Goal: Information Seeking & Learning: Stay updated

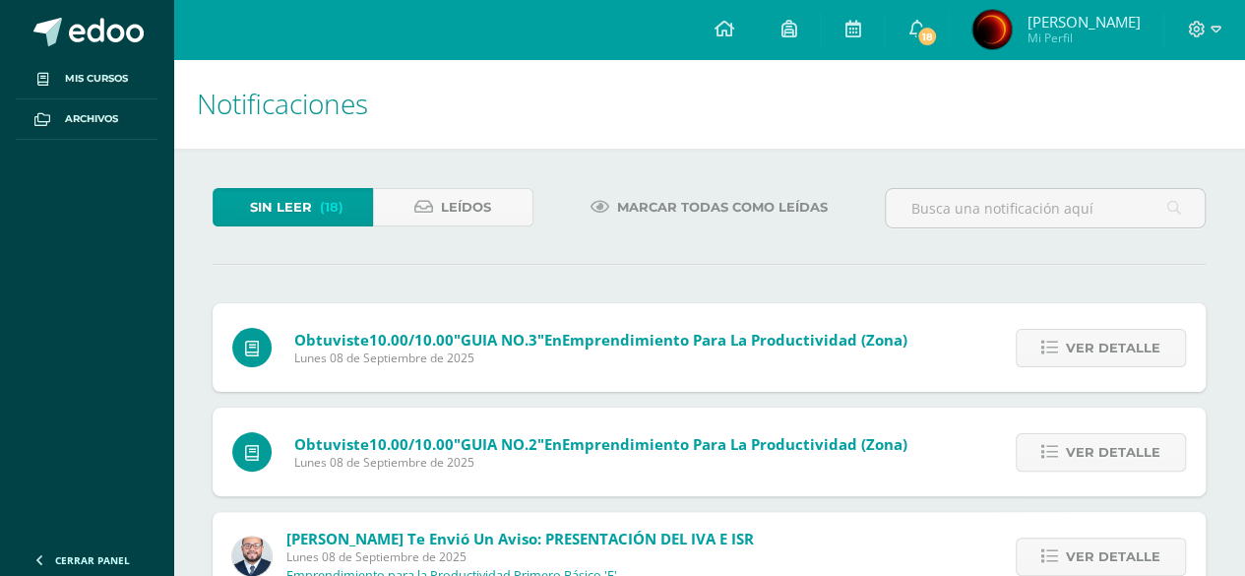
scroll to position [98, 0]
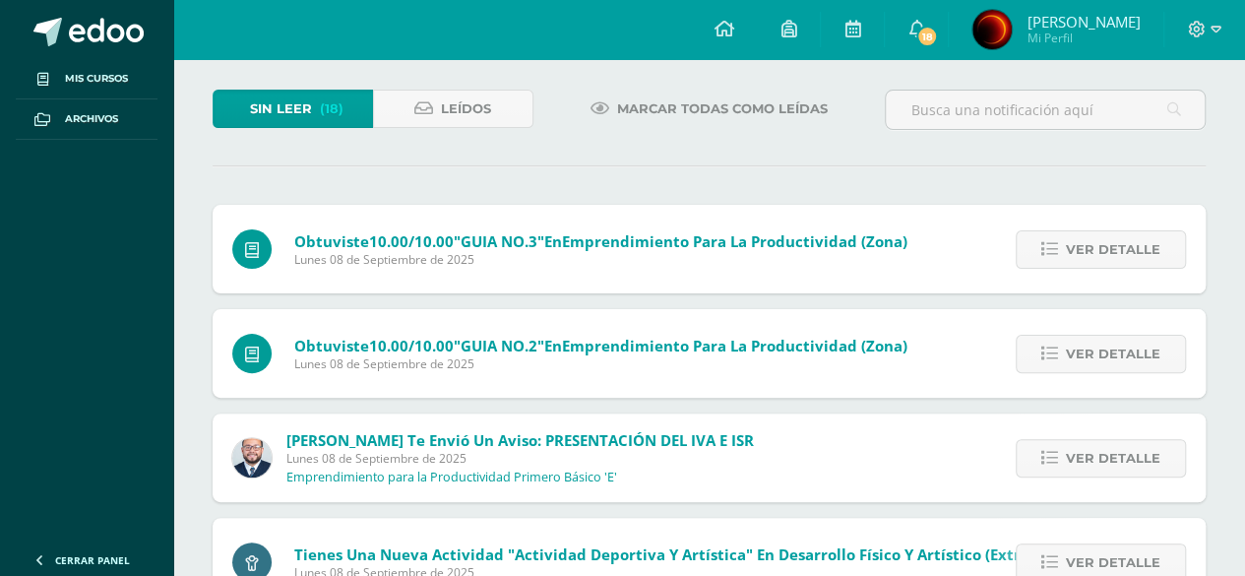
click at [1058, 241] on icon at bounding box center [1049, 249] width 17 height 17
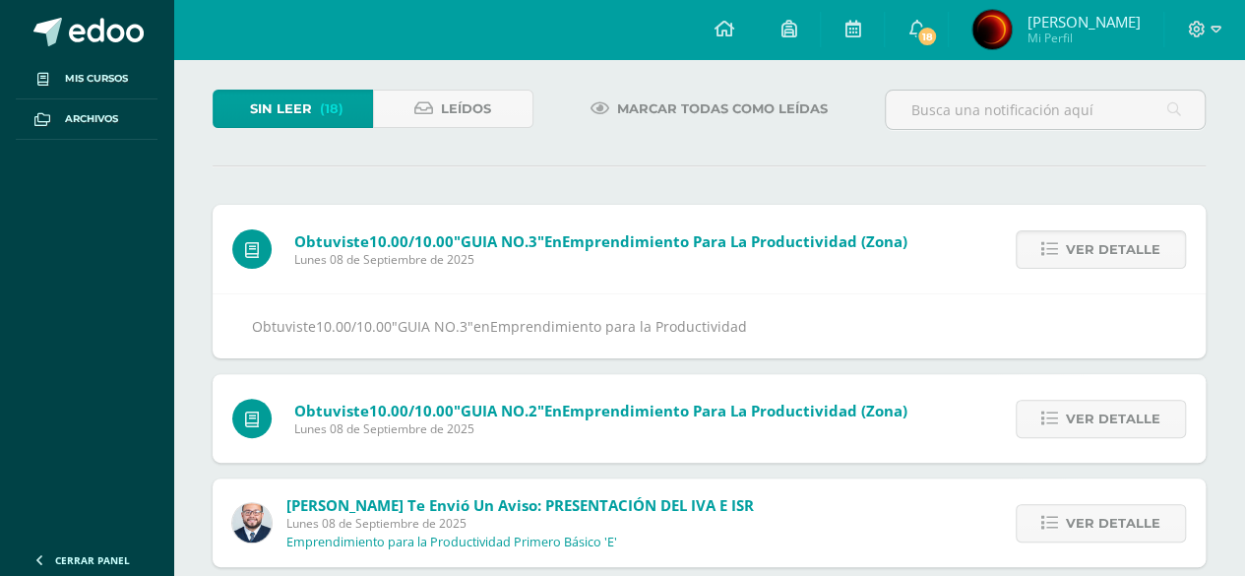
click at [1058, 241] on icon at bounding box center [1049, 249] width 17 height 17
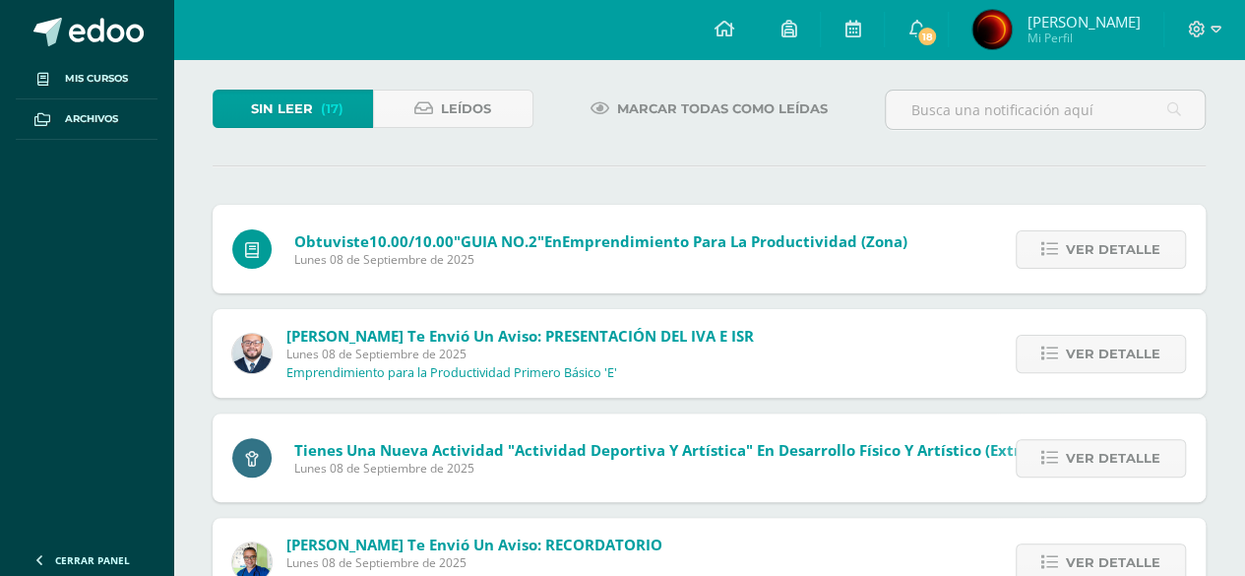
click at [1058, 241] on icon at bounding box center [1049, 249] width 17 height 17
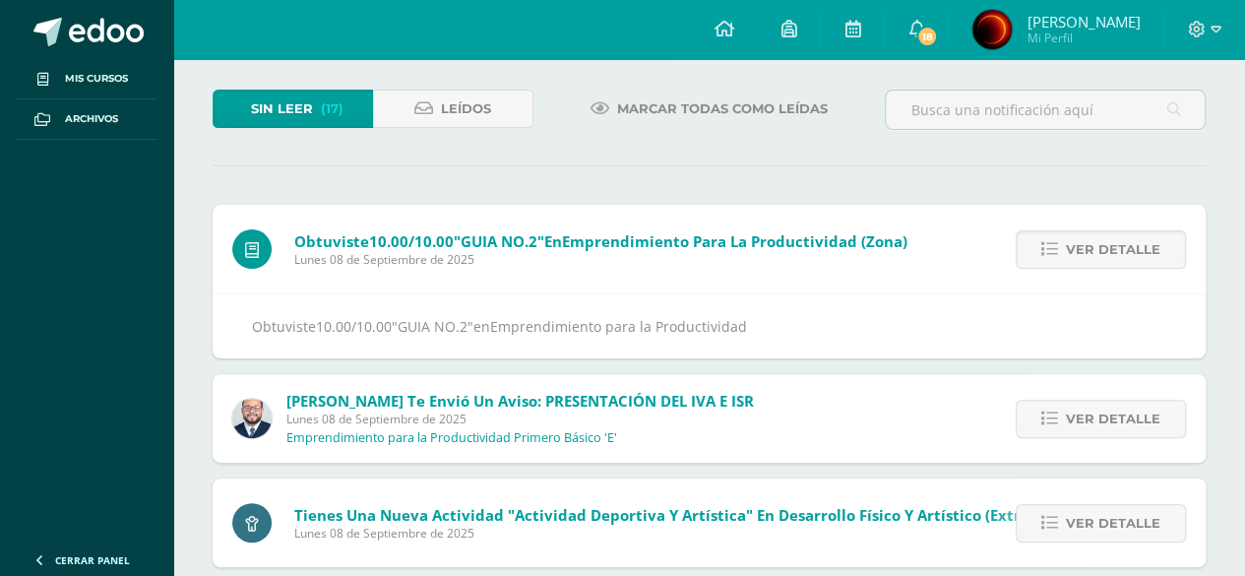
click at [1058, 241] on icon at bounding box center [1049, 249] width 17 height 17
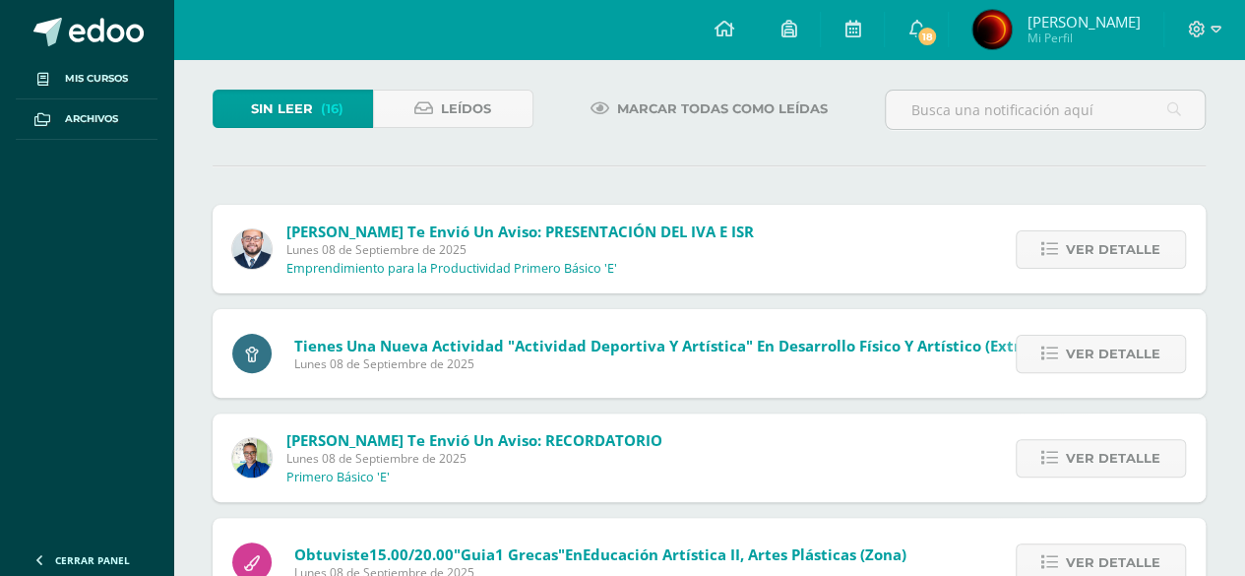
click at [1058, 241] on icon at bounding box center [1049, 249] width 17 height 17
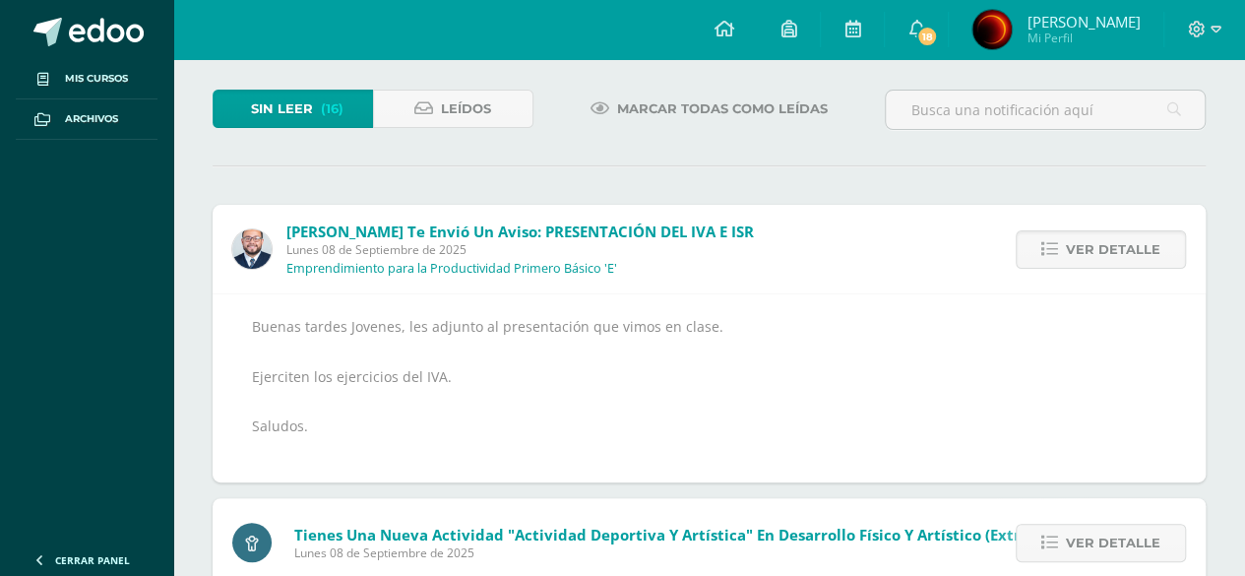
click at [1058, 241] on icon at bounding box center [1049, 249] width 17 height 17
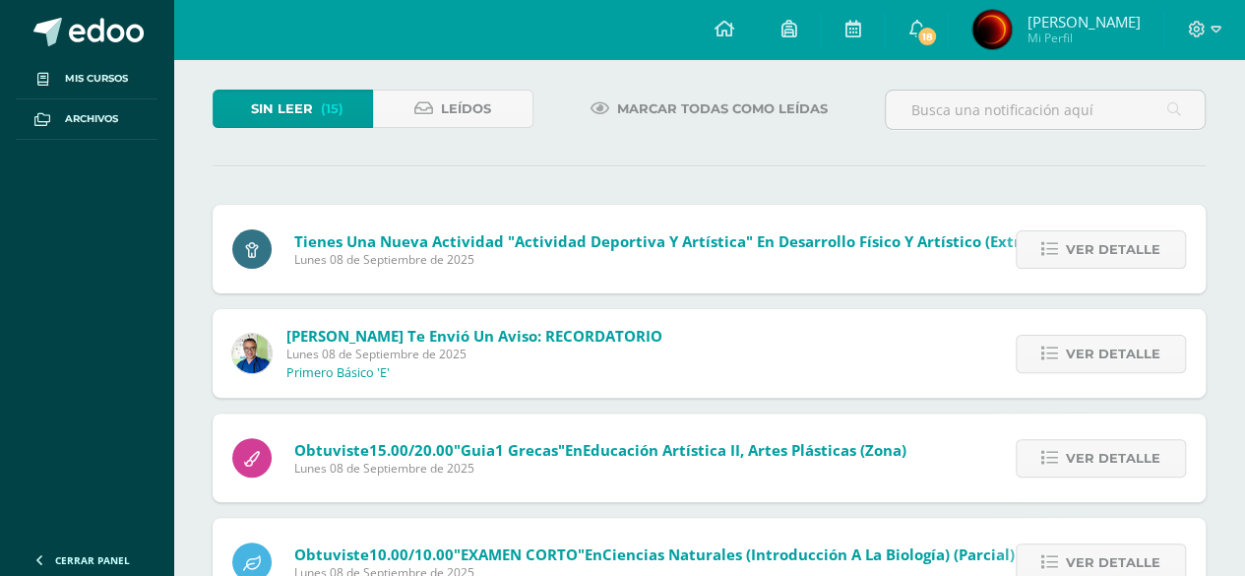
click at [1058, 241] on icon at bounding box center [1049, 249] width 17 height 17
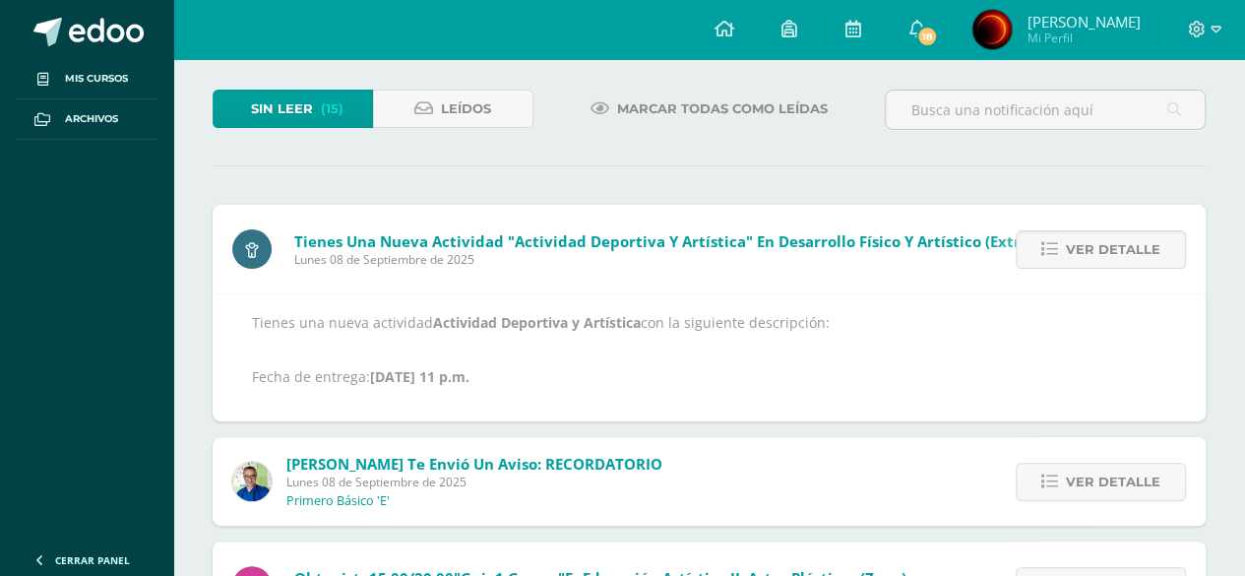
click at [1058, 241] on icon at bounding box center [1049, 249] width 17 height 17
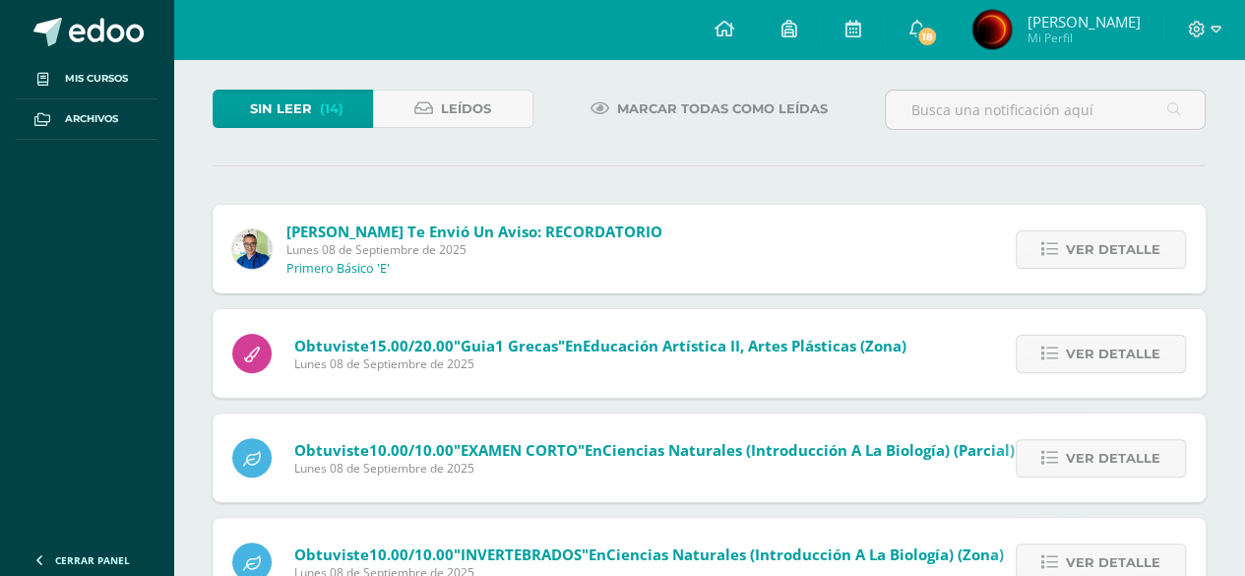
click at [1058, 241] on icon at bounding box center [1049, 249] width 17 height 17
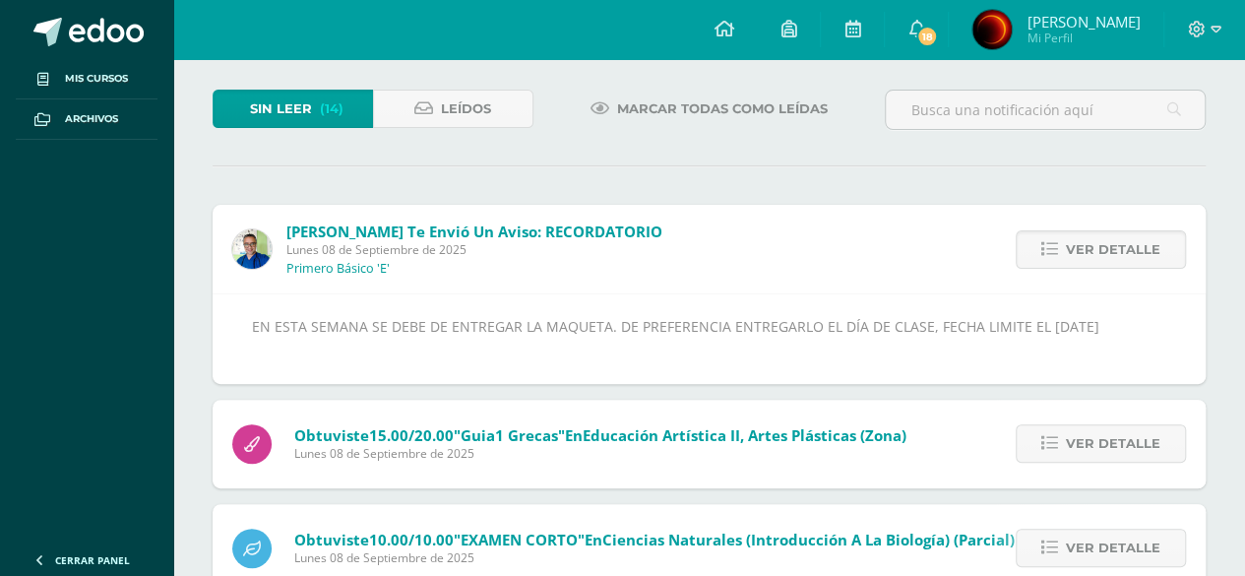
click at [1058, 241] on icon at bounding box center [1049, 249] width 17 height 17
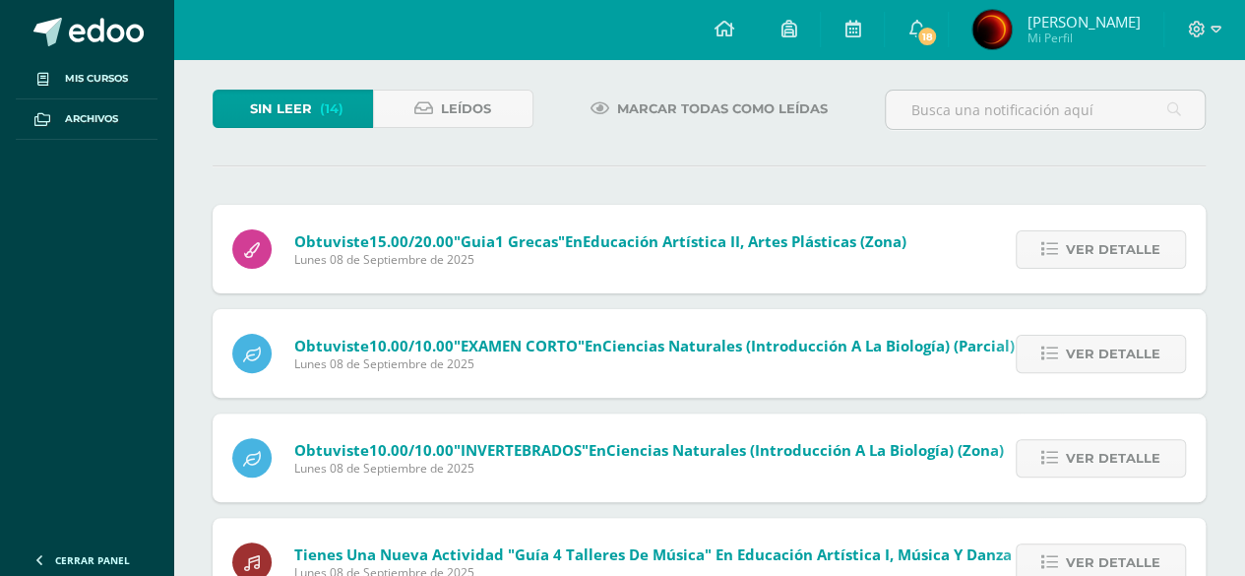
click at [1058, 241] on icon at bounding box center [1049, 249] width 17 height 17
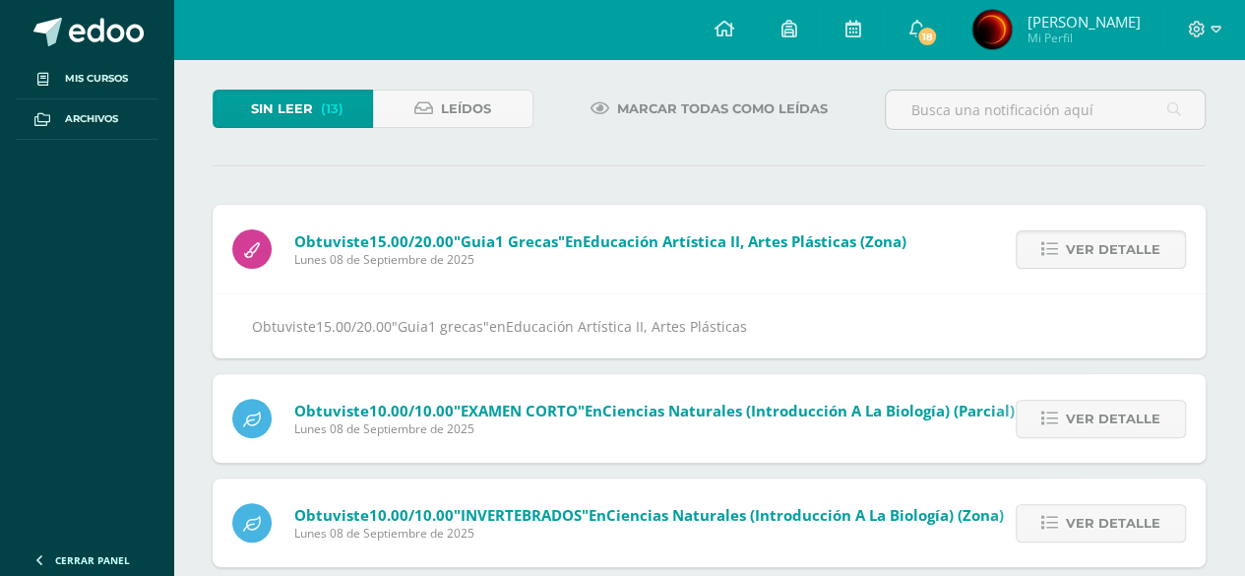
click at [1058, 241] on icon at bounding box center [1049, 249] width 17 height 17
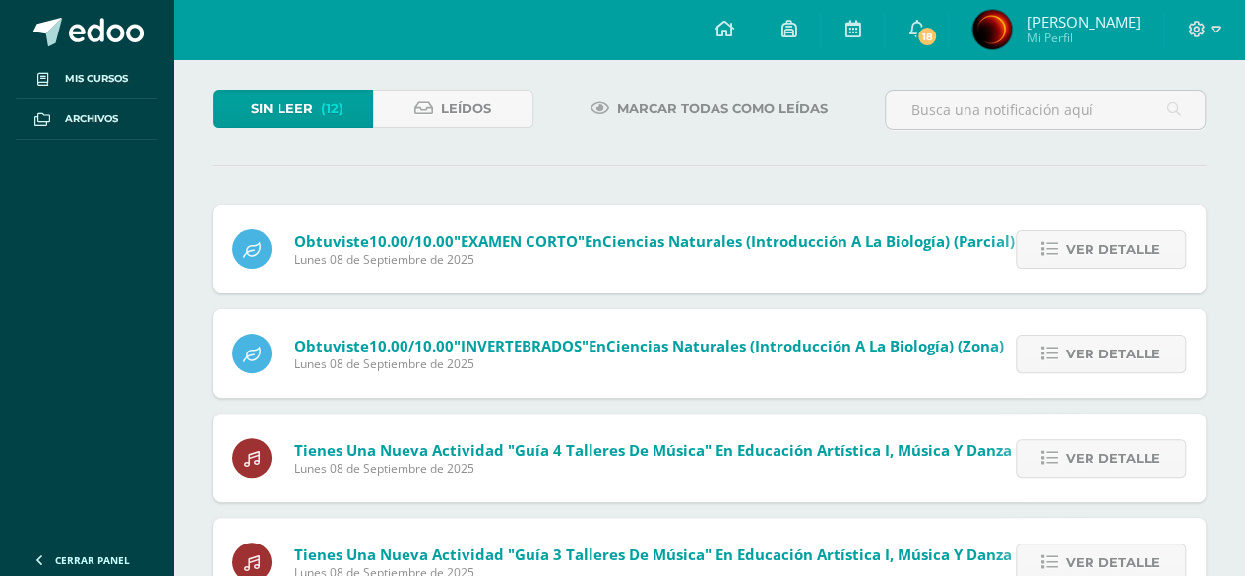
click at [1058, 241] on icon at bounding box center [1049, 249] width 17 height 17
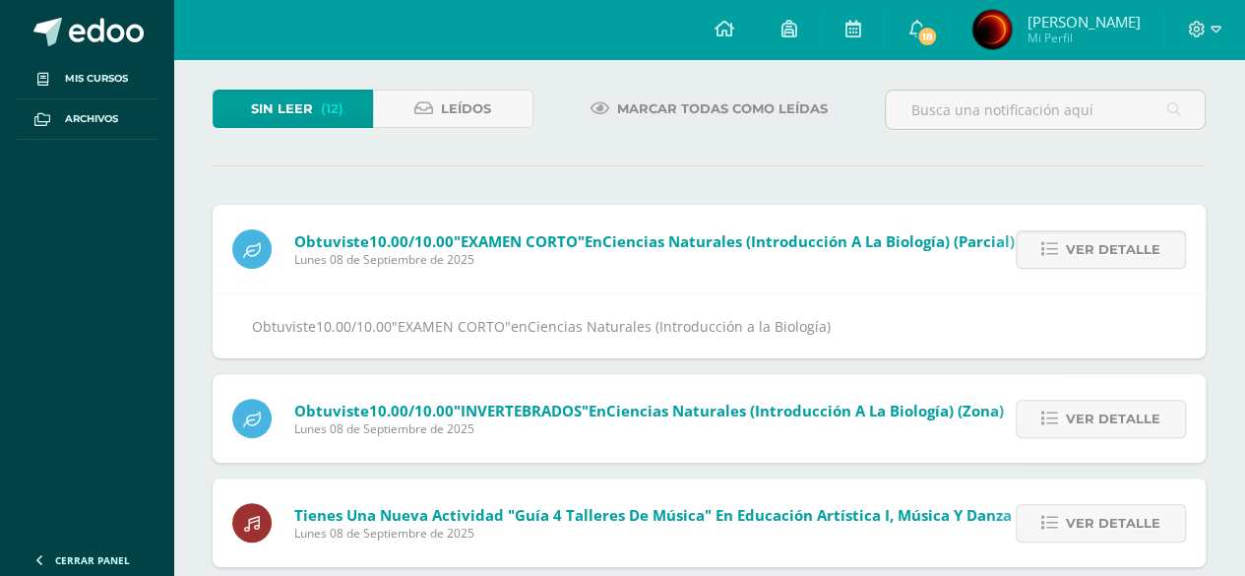
click at [1058, 241] on icon at bounding box center [1049, 249] width 17 height 17
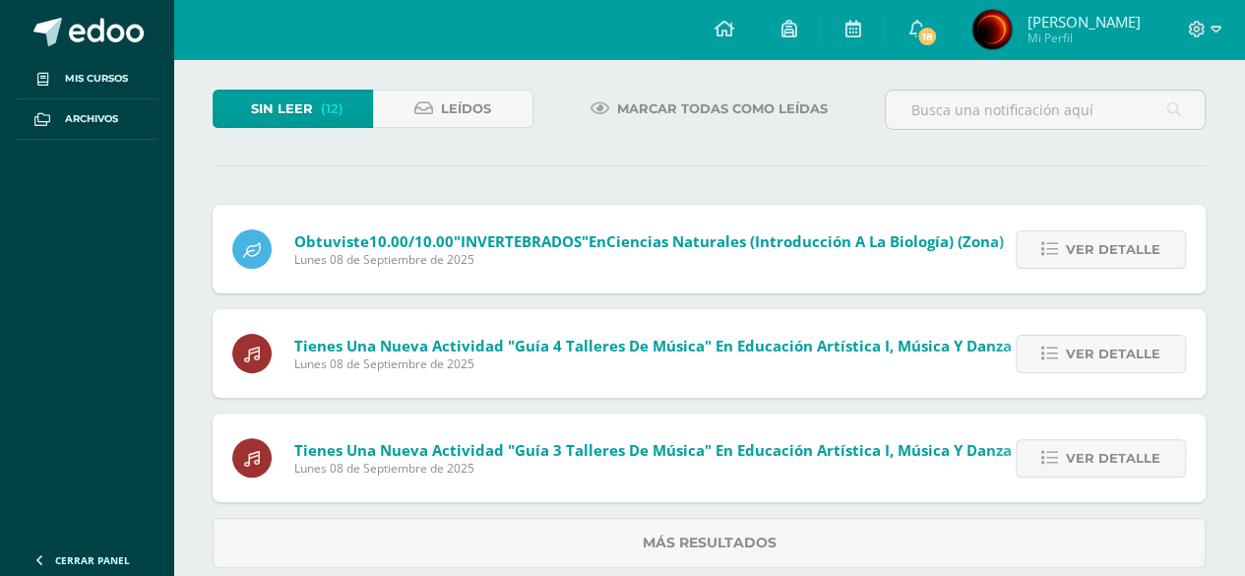
click at [1059, 238] on link "Ver detalle" at bounding box center [1100, 249] width 170 height 38
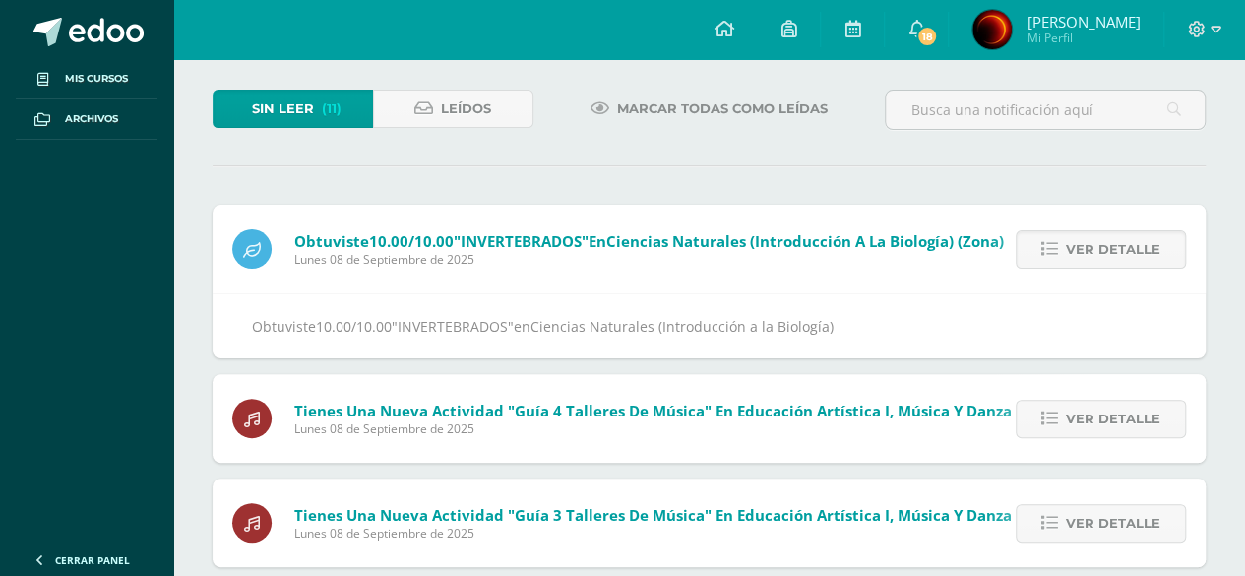
click at [1061, 237] on link "Ver detalle" at bounding box center [1100, 249] width 170 height 38
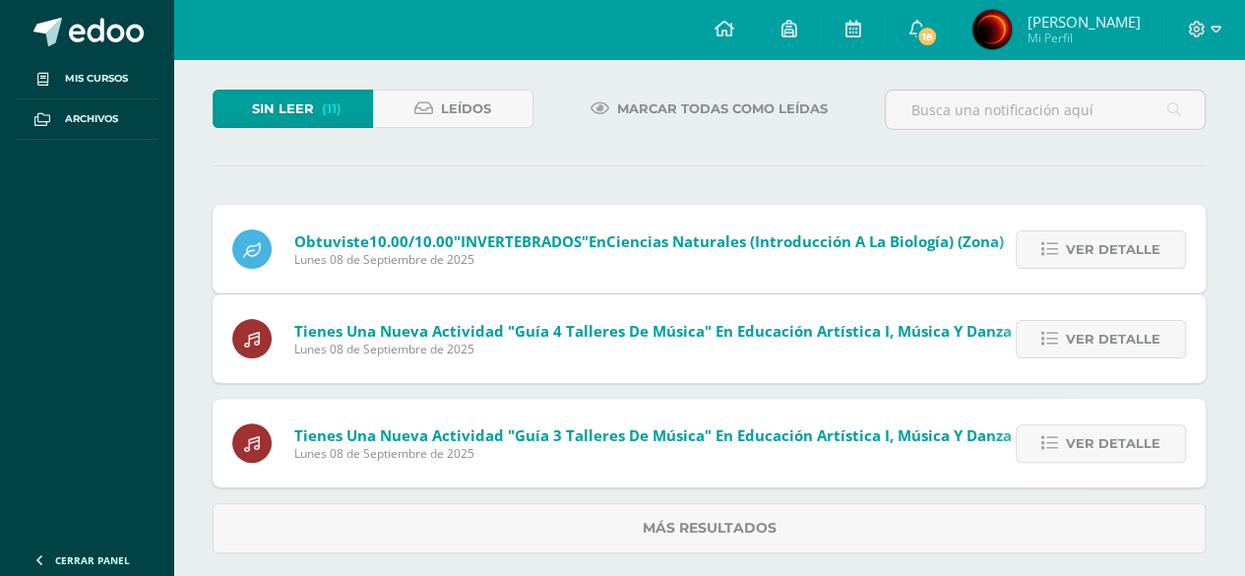
scroll to position [24, 0]
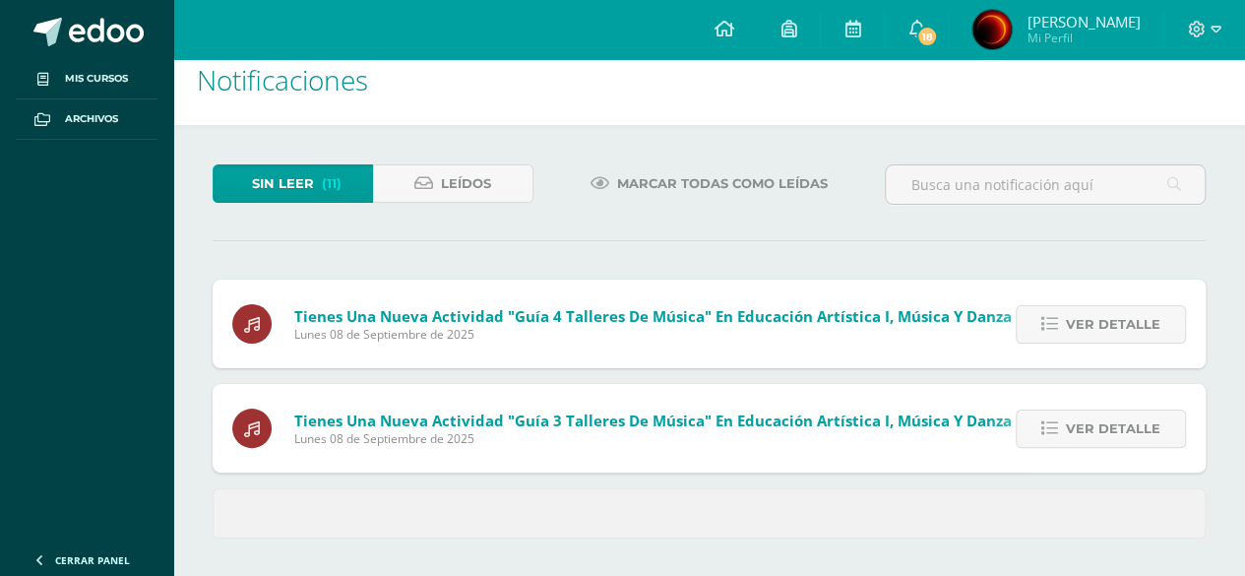
click at [1061, 237] on div "Sin leer (11) Leídos Marcar todas como leídas Obtuviste 10.00/10.00 "INVERTEBRA…" at bounding box center [709, 351] width 1072 height 453
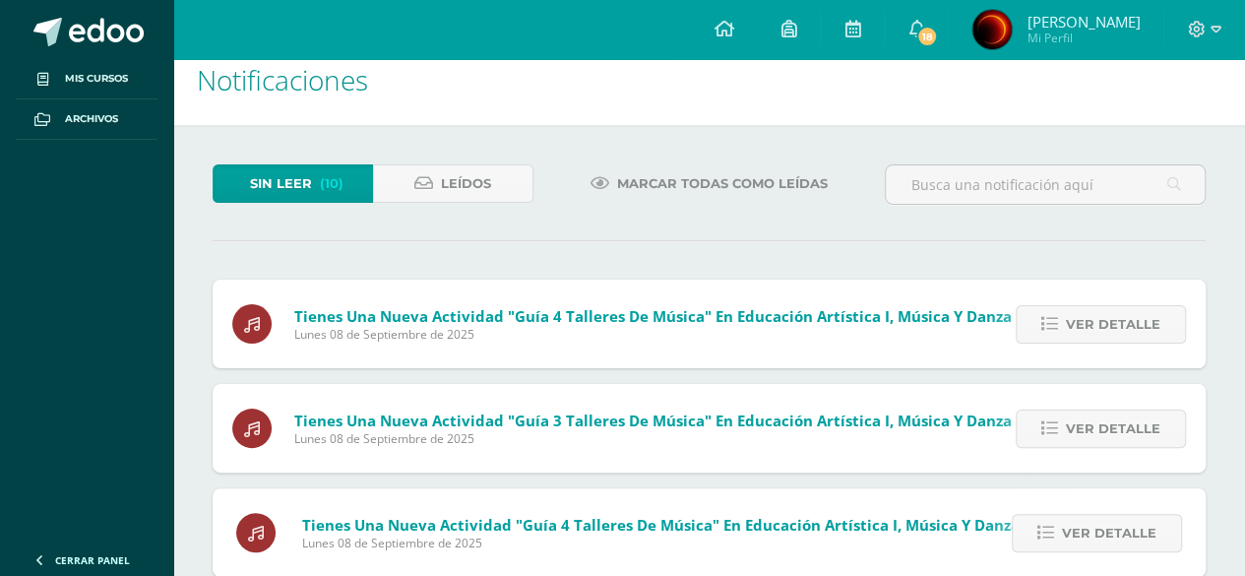
scroll to position [98, 0]
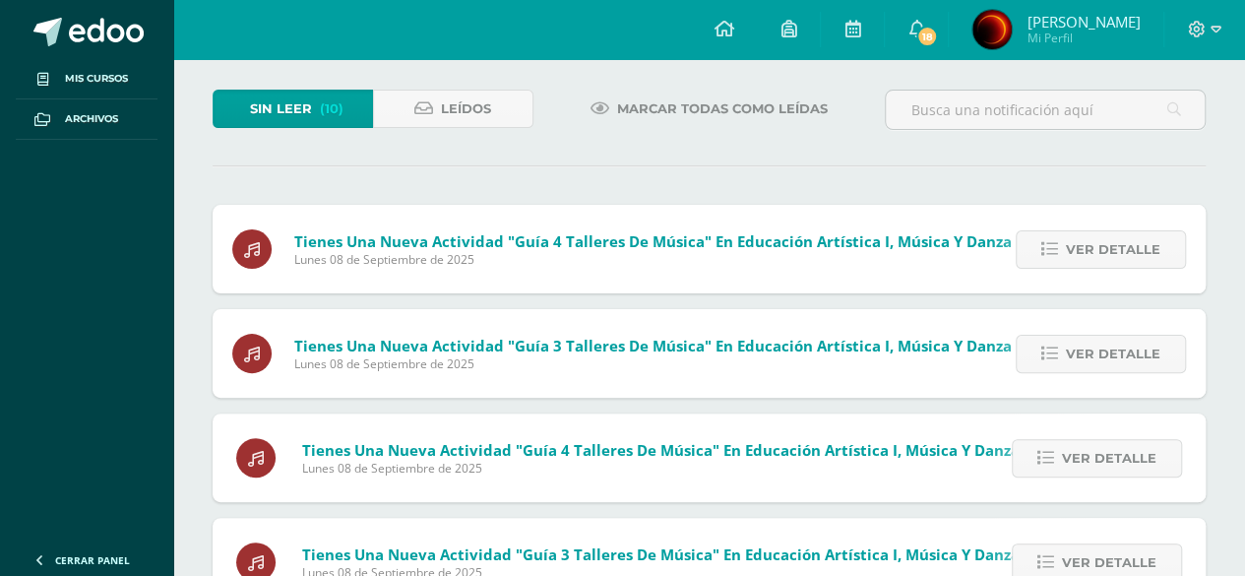
click at [1057, 318] on div "Ver detalle" at bounding box center [1095, 353] width 219 height 89
click at [1065, 257] on link "Ver detalle" at bounding box center [1100, 249] width 170 height 38
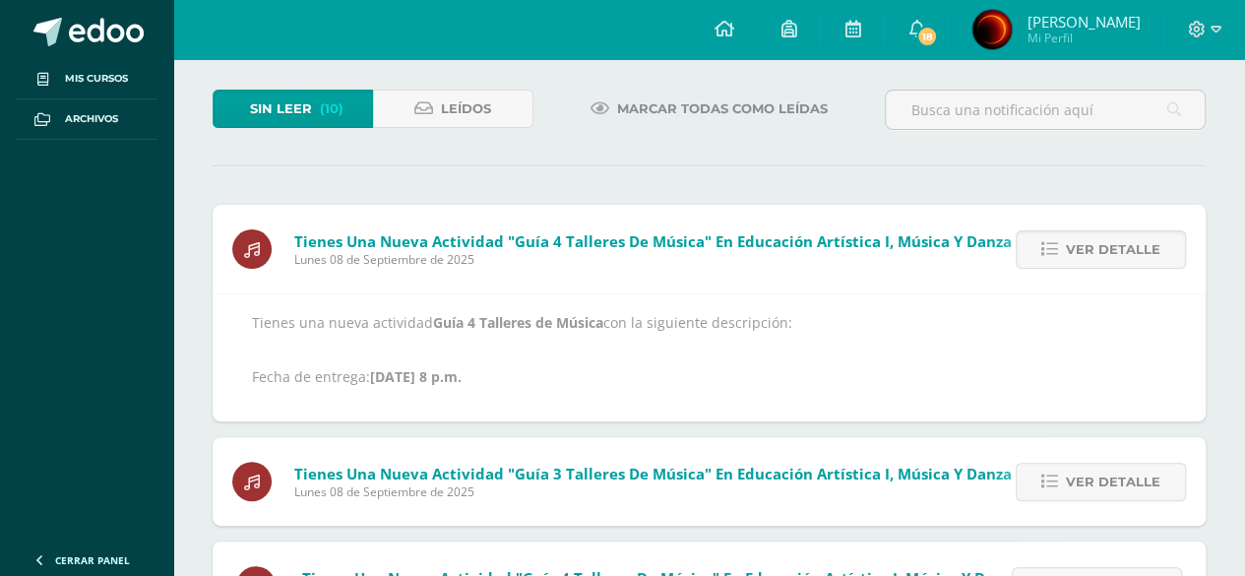
click at [1065, 257] on link "Ver detalle" at bounding box center [1100, 249] width 170 height 38
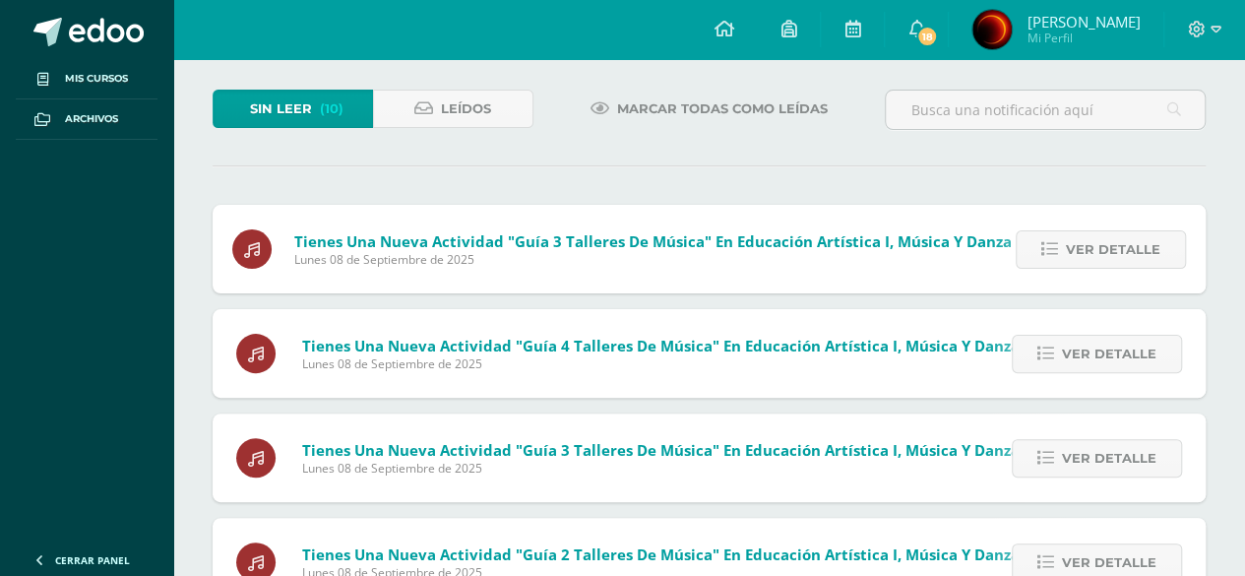
click at [1065, 257] on link "Ver detalle" at bounding box center [1100, 249] width 170 height 38
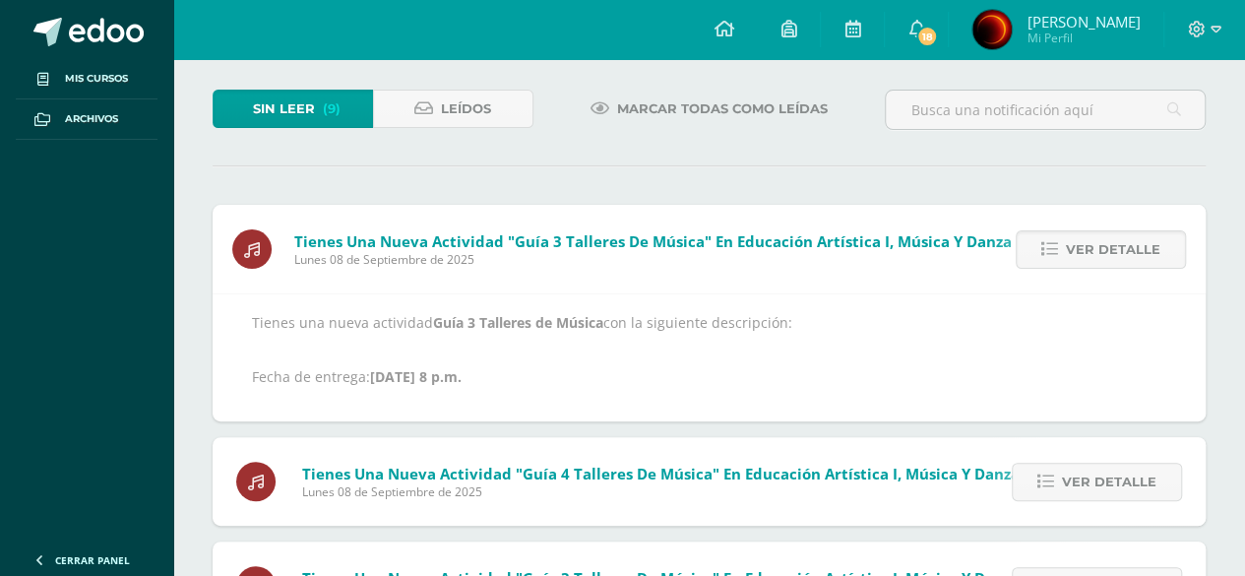
click at [1065, 257] on link "Ver detalle" at bounding box center [1100, 249] width 170 height 38
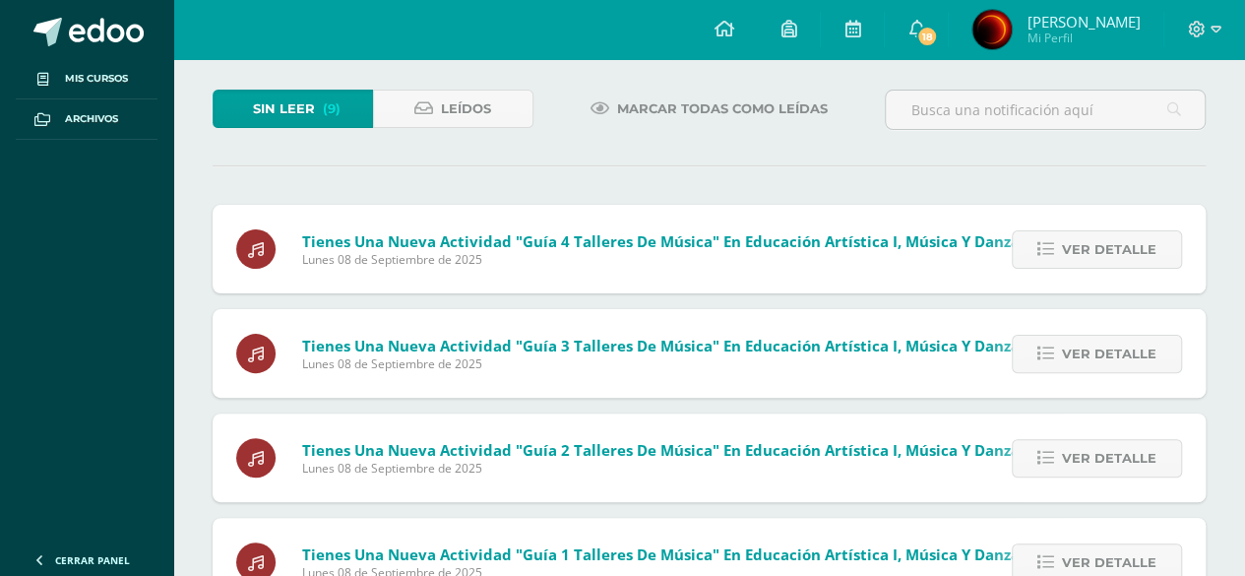
click at [1065, 255] on span "Ver detalle" at bounding box center [1109, 249] width 94 height 36
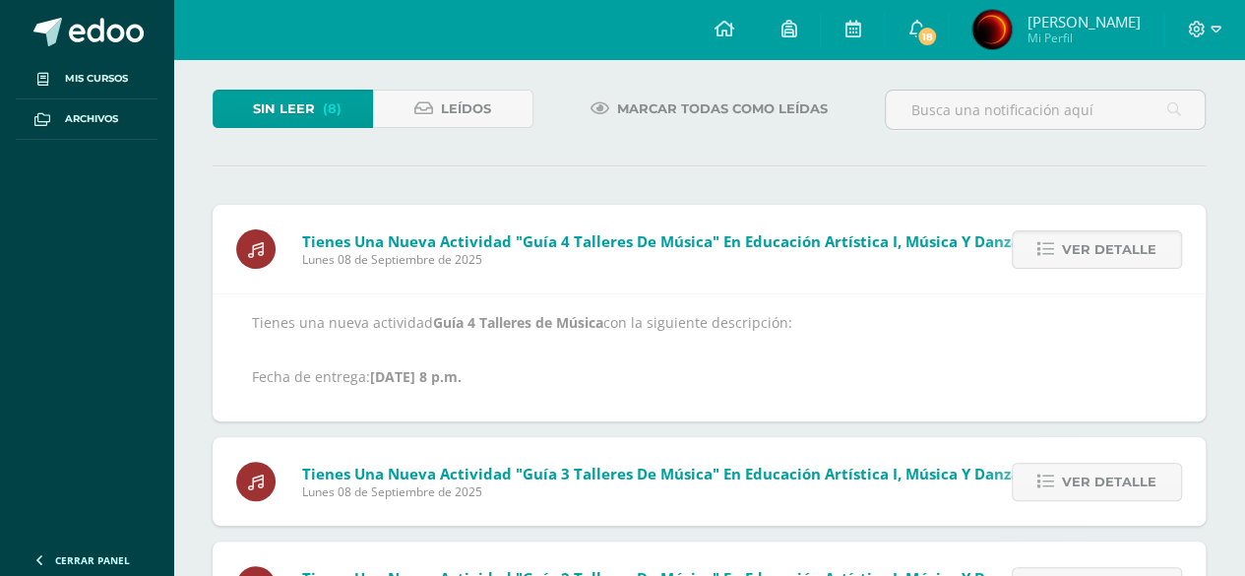
click at [1065, 255] on span "Ver detalle" at bounding box center [1109, 249] width 94 height 36
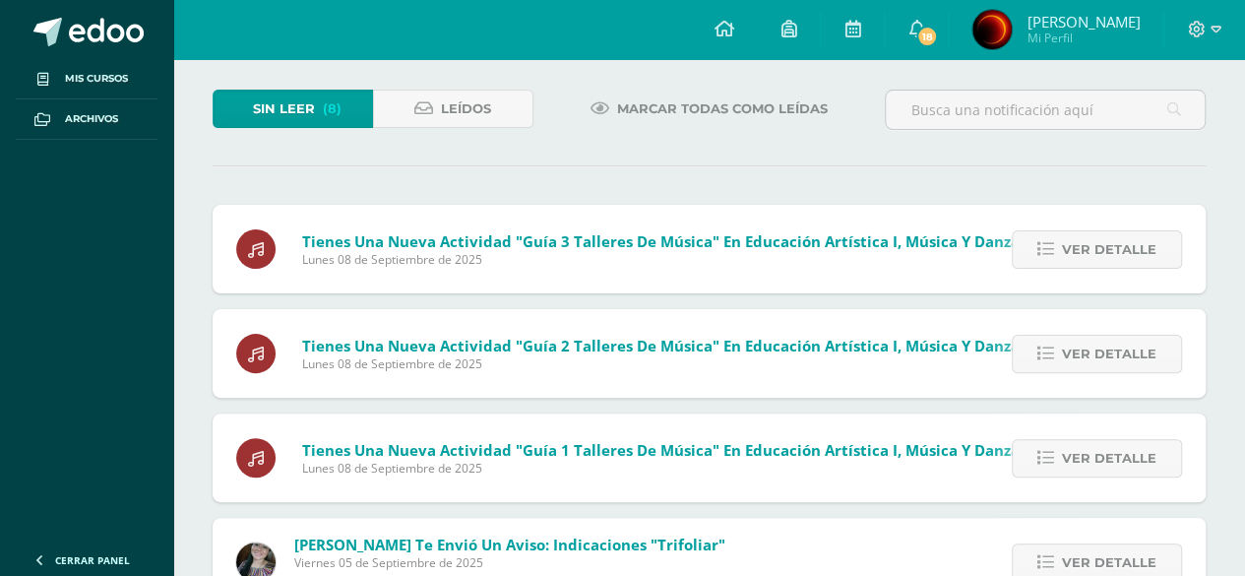
click at [1065, 255] on span "Ver detalle" at bounding box center [1109, 249] width 94 height 36
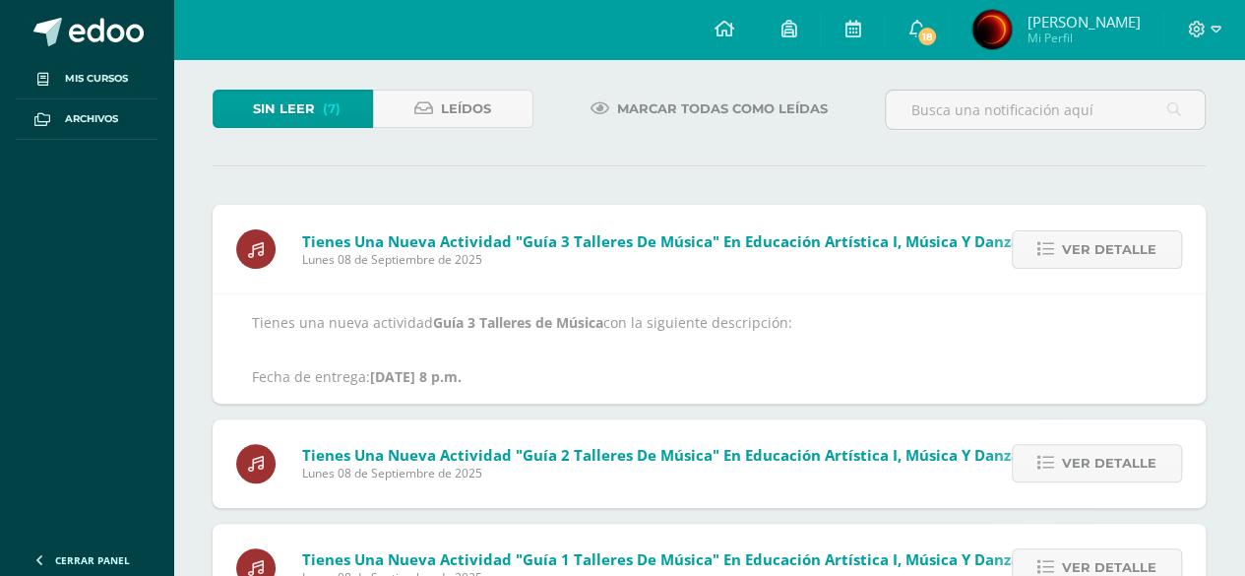
click at [1065, 255] on span "Ver detalle" at bounding box center [1109, 249] width 94 height 36
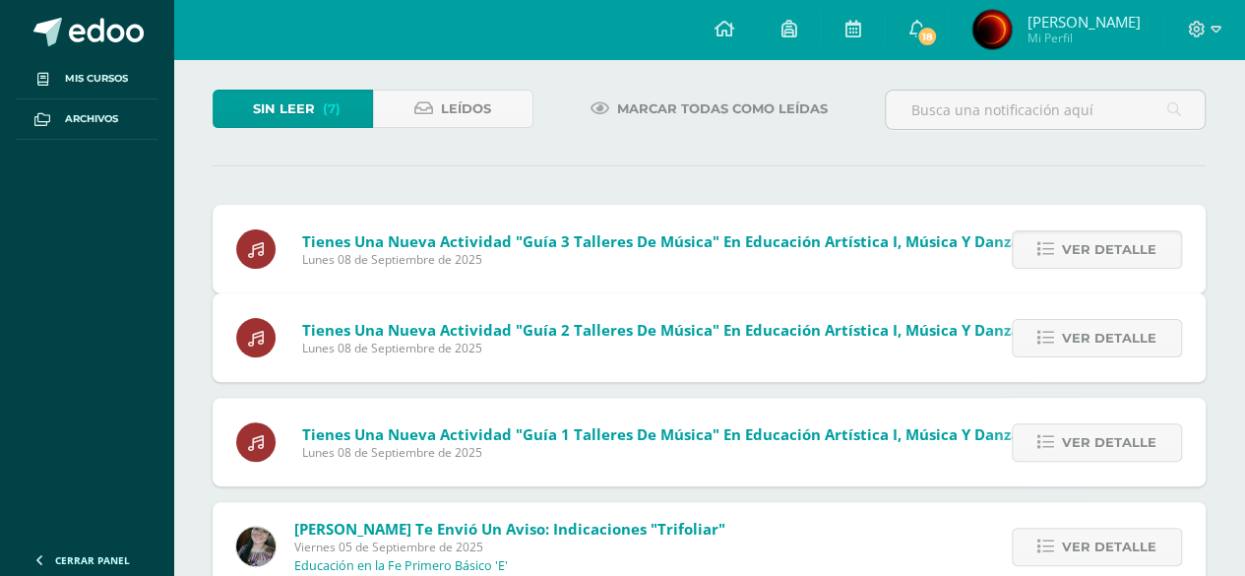
click at [1065, 320] on span "Ver detalle" at bounding box center [1109, 338] width 94 height 36
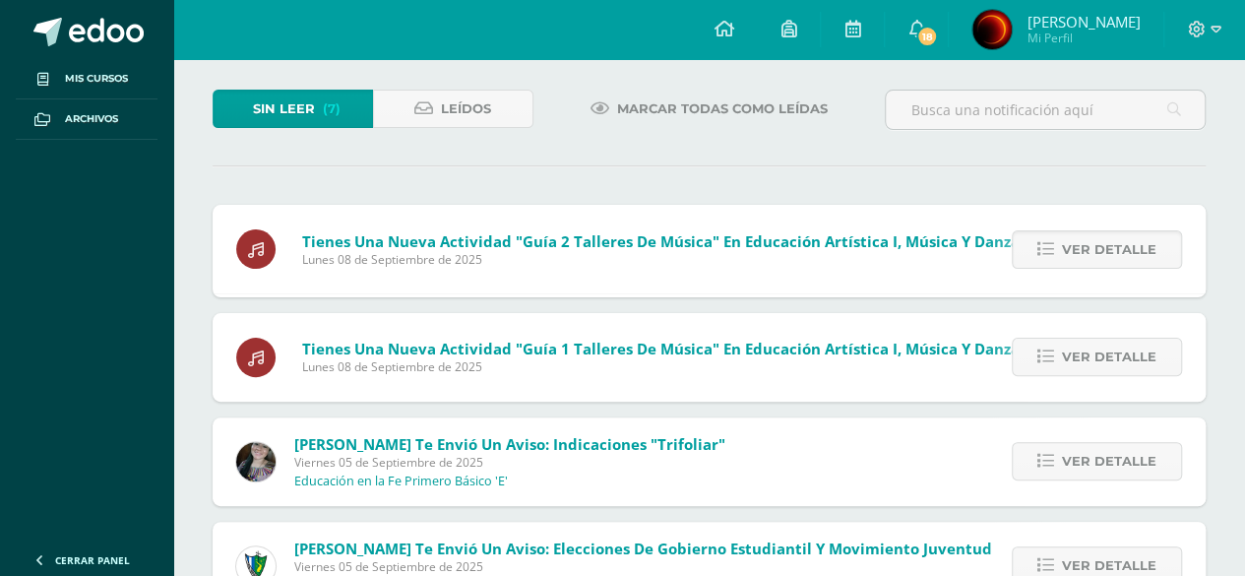
click at [1065, 255] on span "Ver detalle" at bounding box center [1109, 249] width 94 height 36
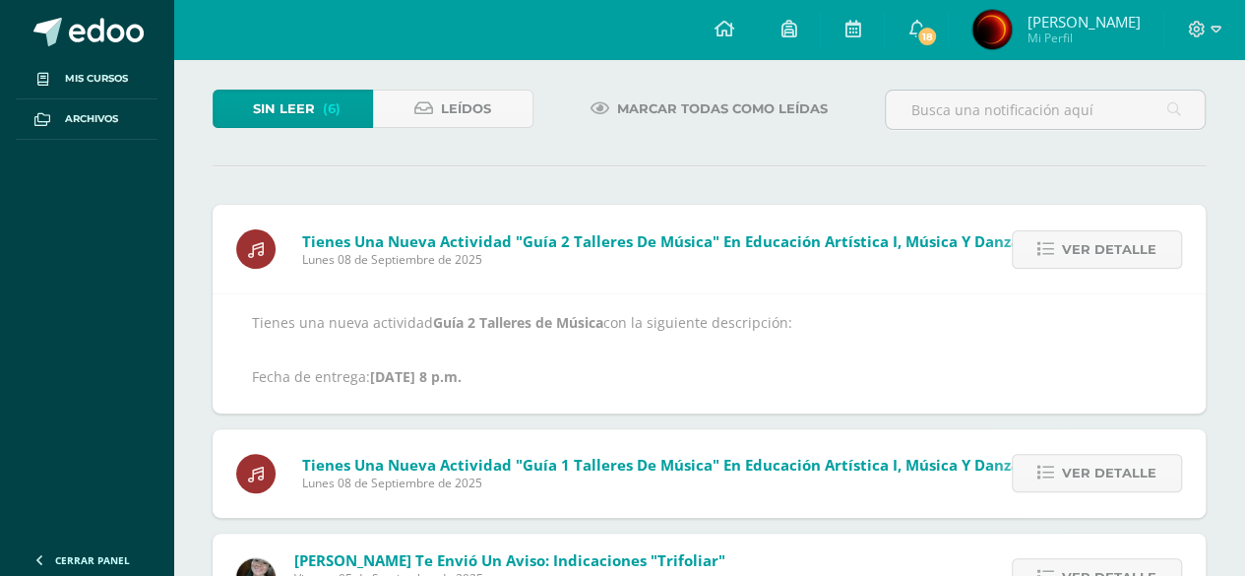
click at [1065, 255] on span "Ver detalle" at bounding box center [1109, 249] width 94 height 36
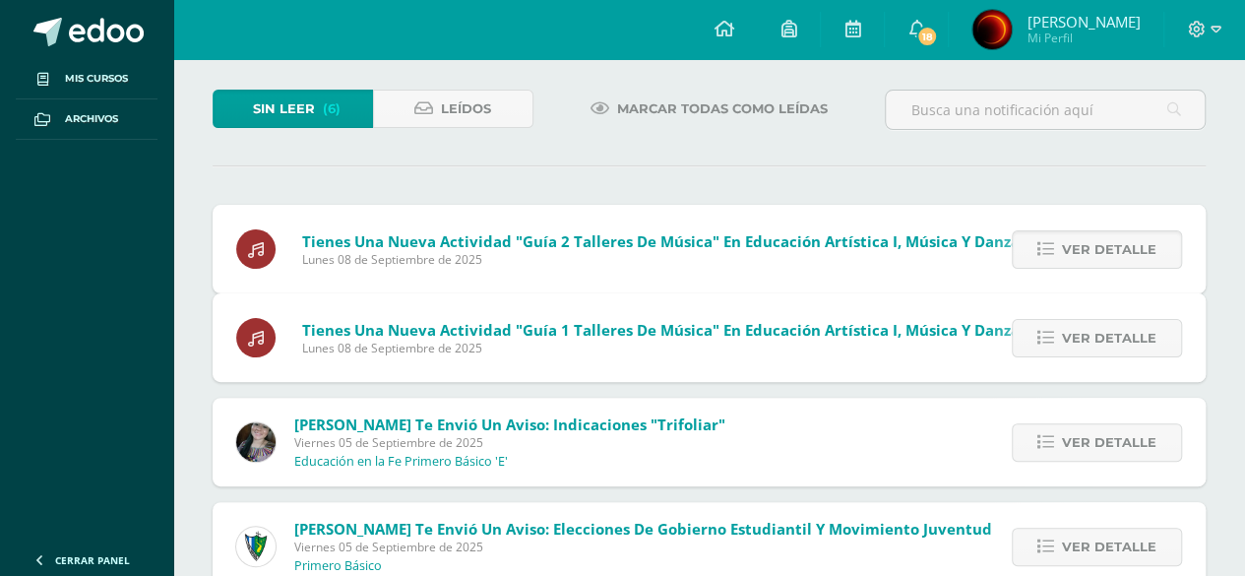
click at [1065, 320] on span "Ver detalle" at bounding box center [1109, 338] width 94 height 36
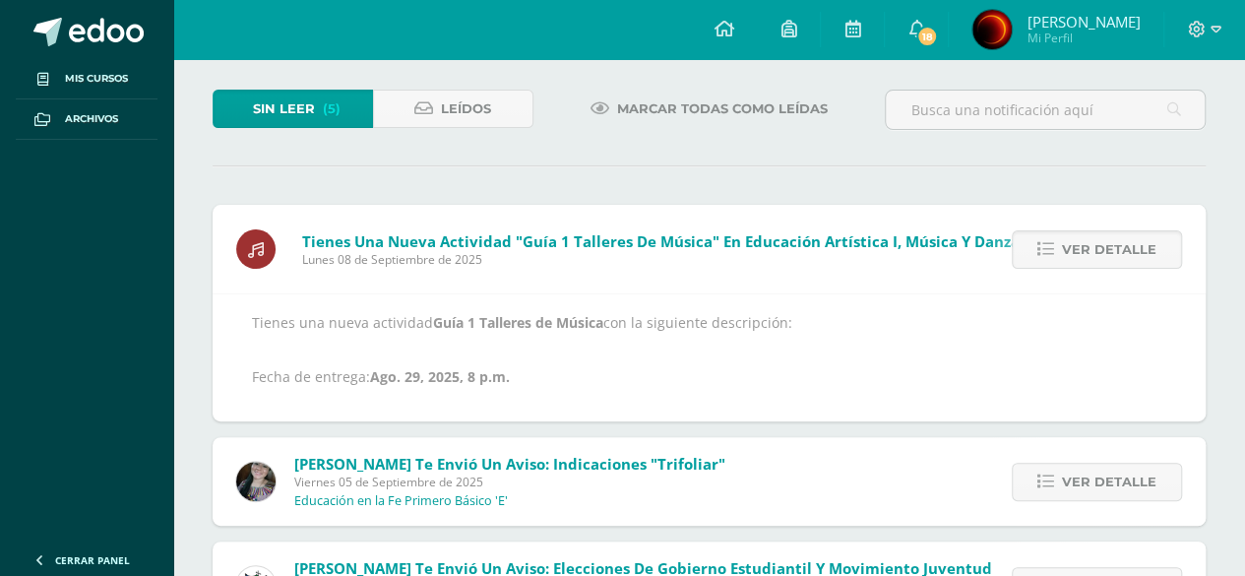
click at [1065, 255] on span "Ver detalle" at bounding box center [1109, 249] width 94 height 36
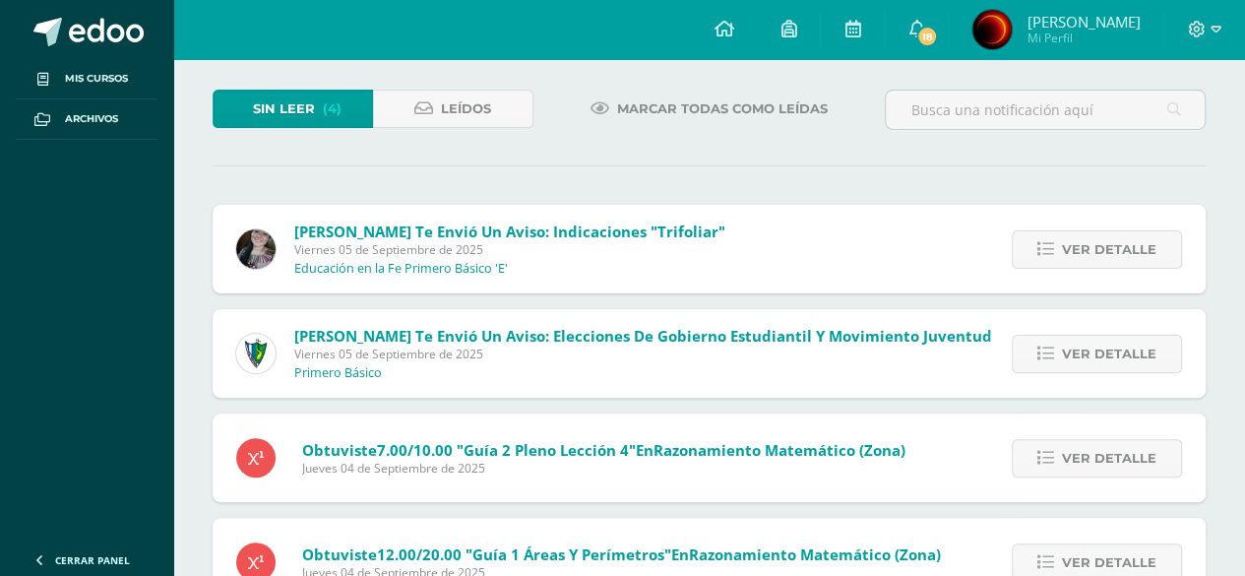
click at [1065, 253] on span "Ver detalle" at bounding box center [1109, 249] width 94 height 36
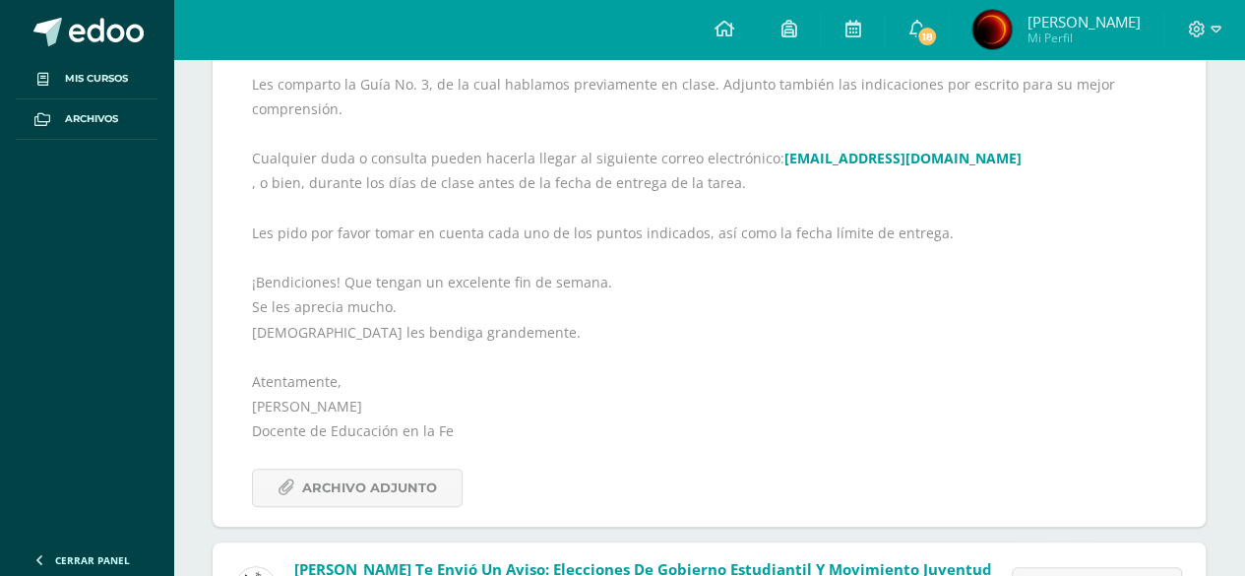
scroll to position [394, 0]
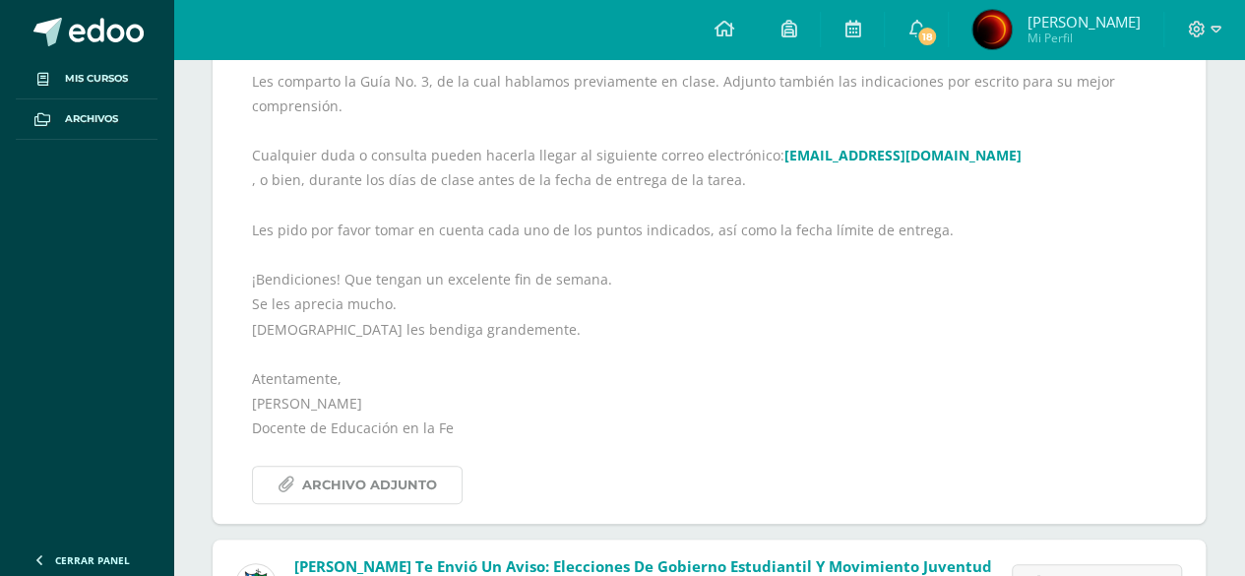
click at [411, 481] on span "Archivo Adjunto" at bounding box center [369, 484] width 135 height 36
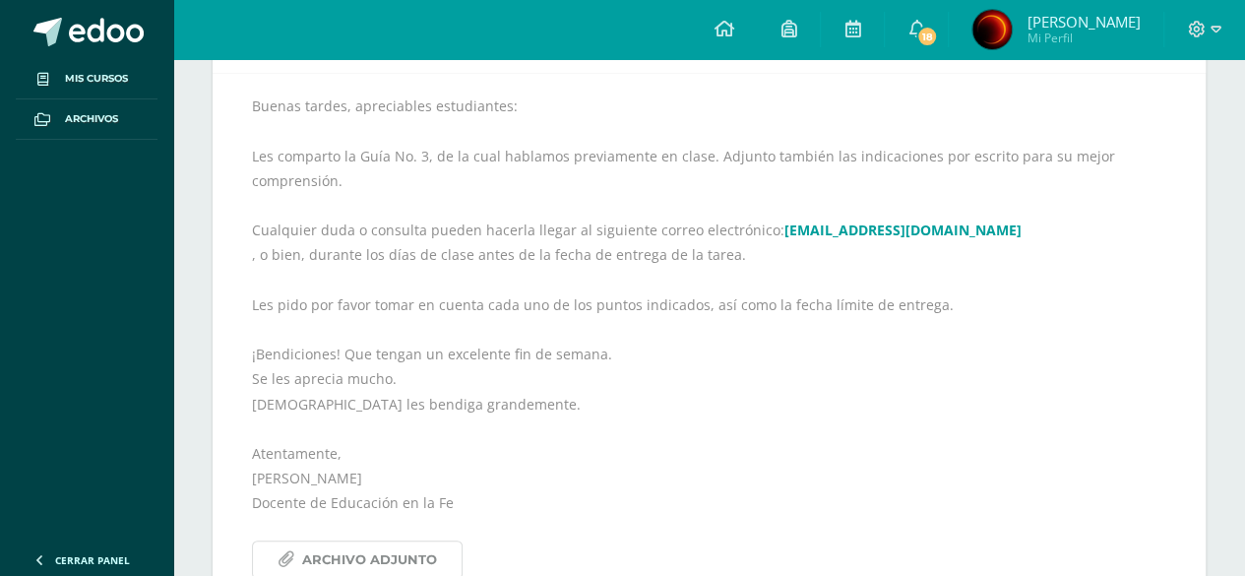
scroll to position [197, 0]
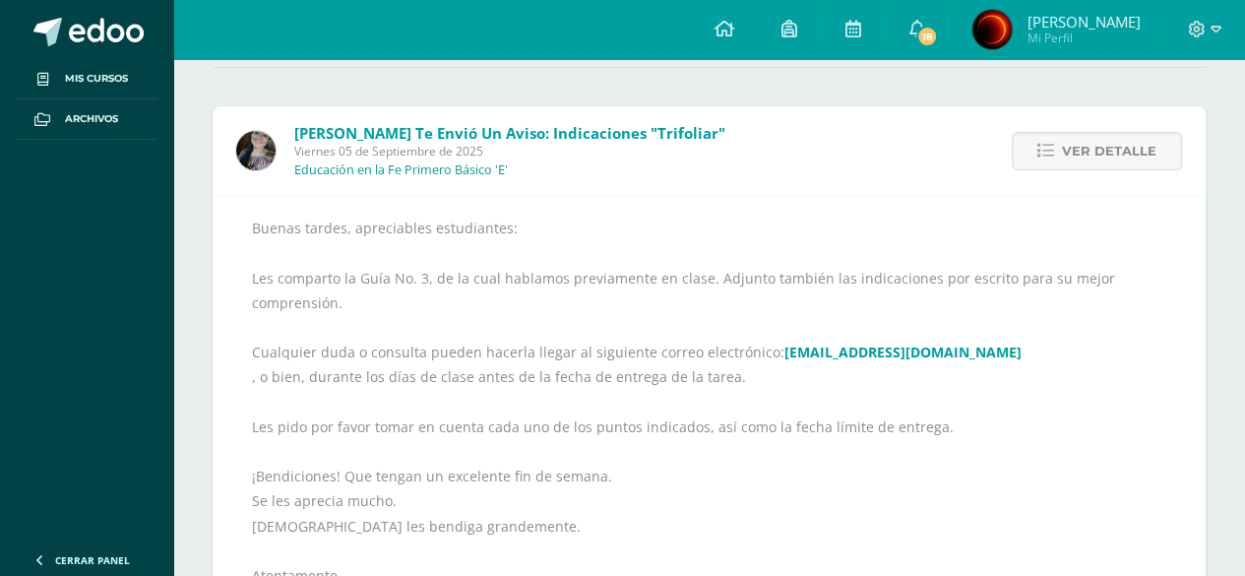
click at [1044, 161] on link "Ver detalle" at bounding box center [1096, 151] width 170 height 38
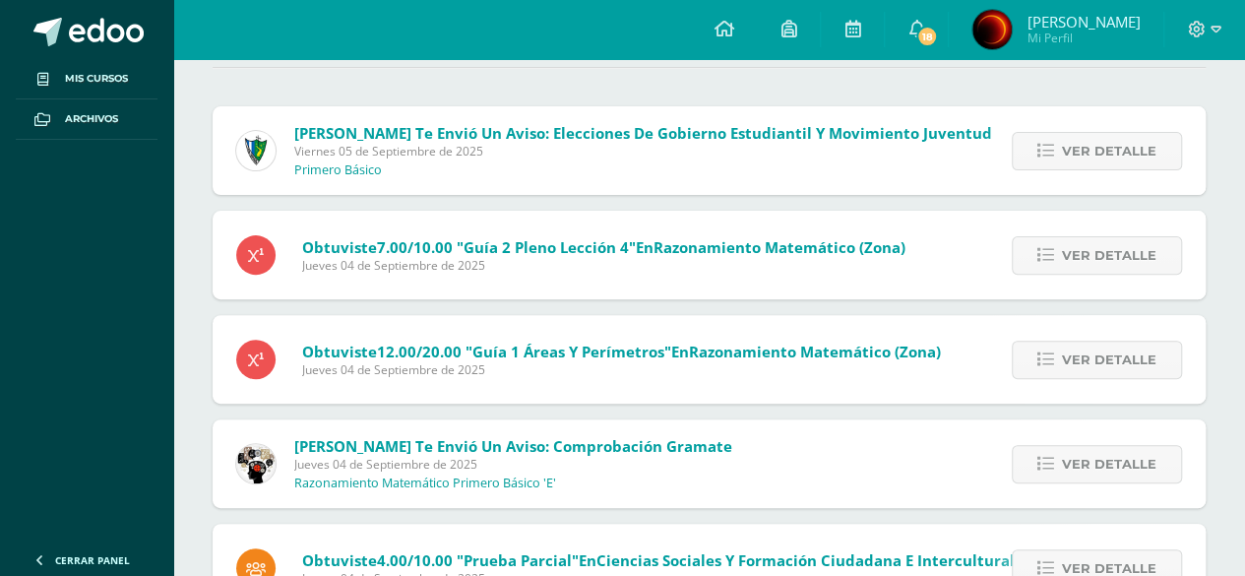
click at [1044, 161] on link "Ver detalle" at bounding box center [1096, 151] width 170 height 38
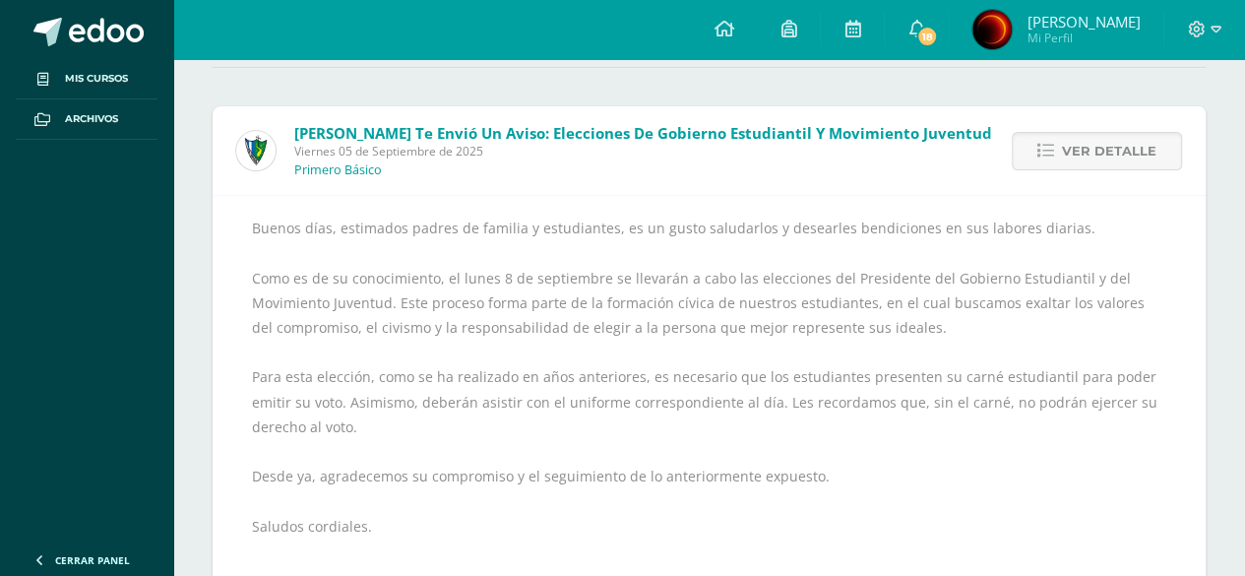
click at [1043, 161] on link "Ver detalle" at bounding box center [1096, 151] width 170 height 38
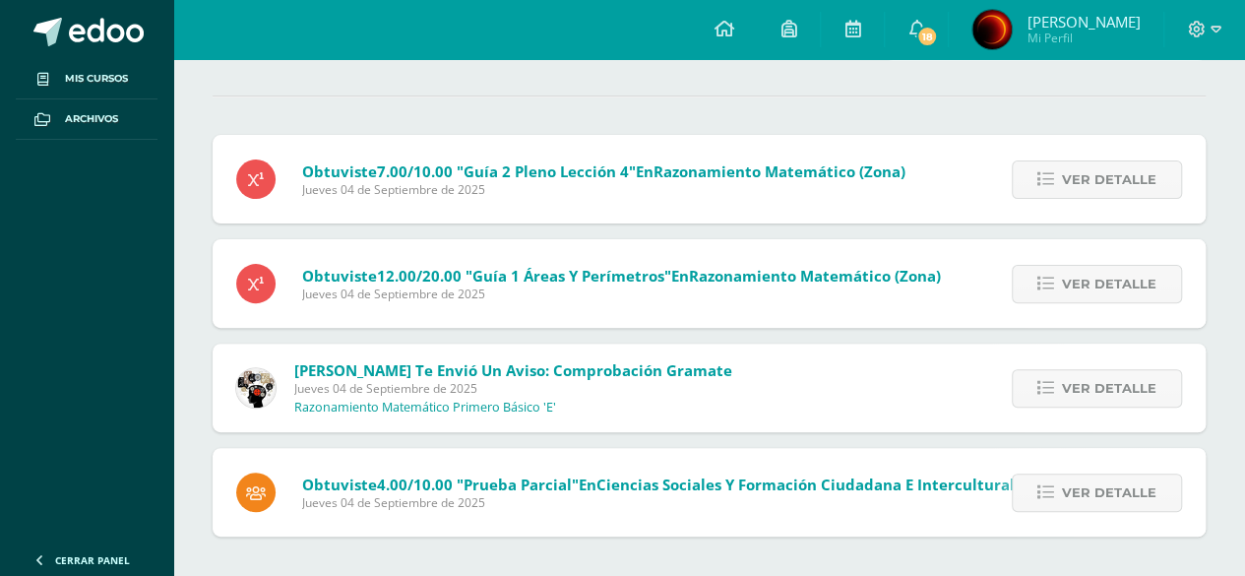
scroll to position [166, 0]
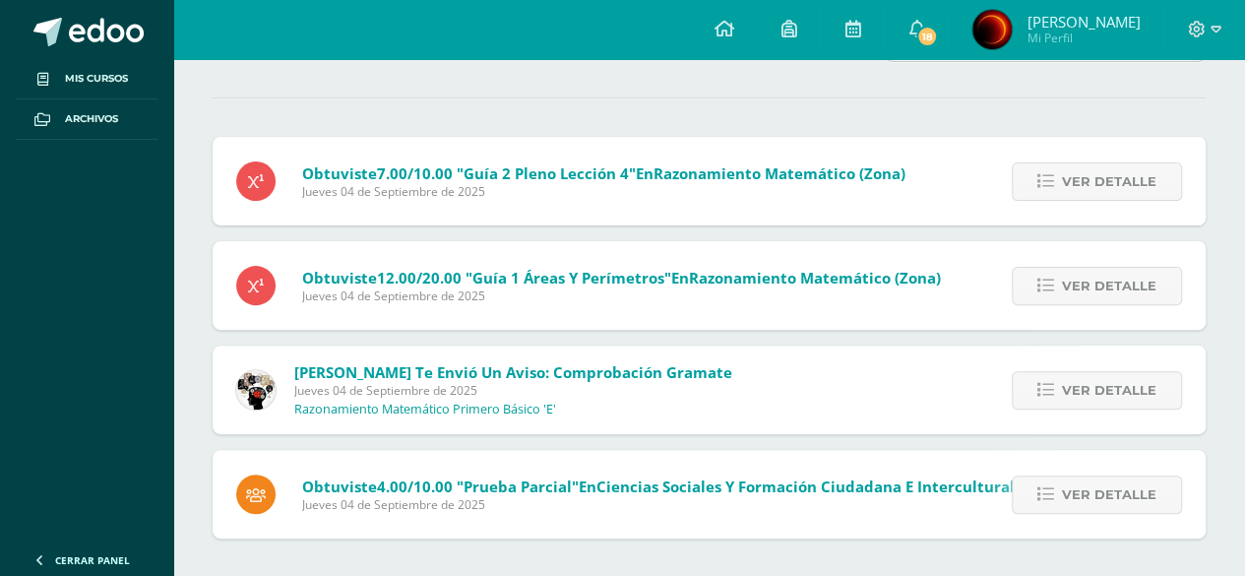
click at [1041, 190] on link "Ver detalle" at bounding box center [1096, 181] width 170 height 38
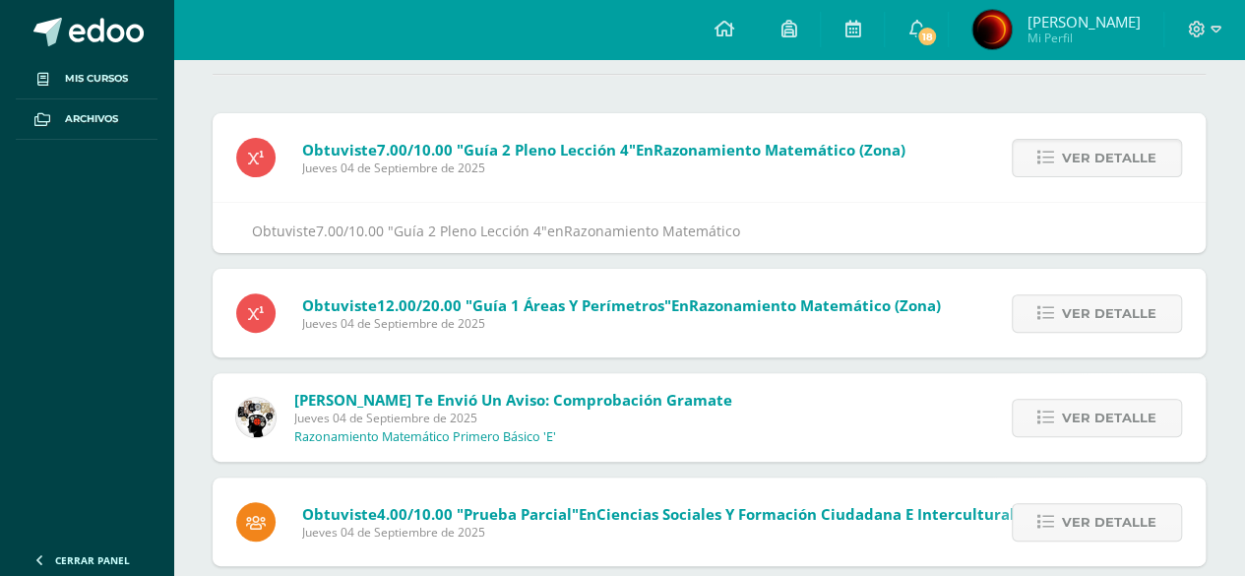
scroll to position [197, 0]
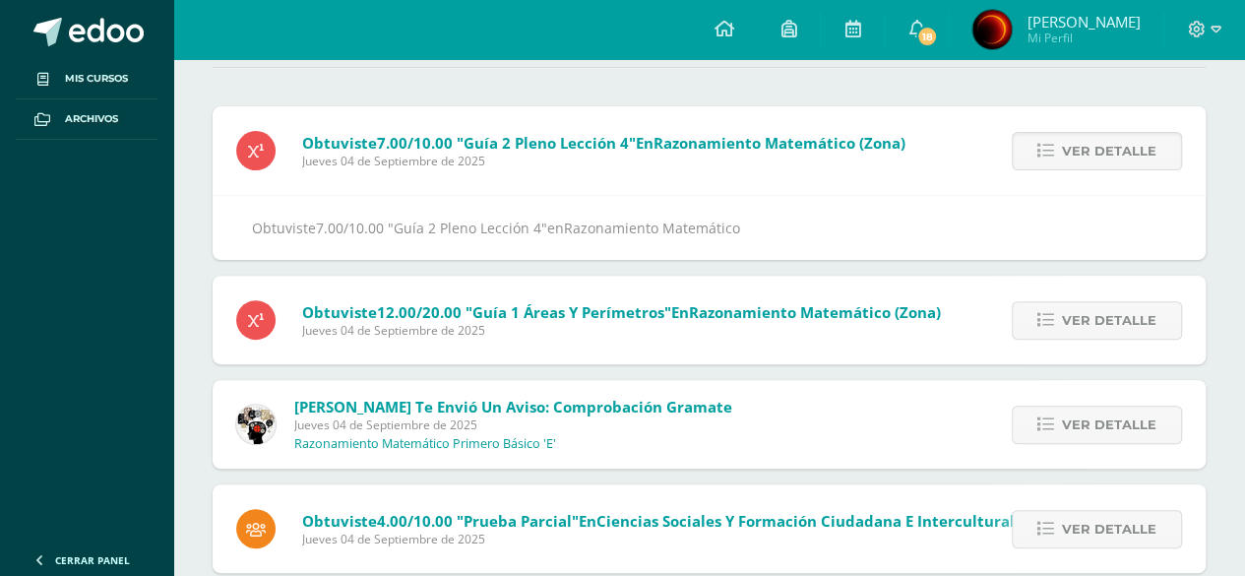
click at [1041, 190] on div "Ver detalle" at bounding box center [1093, 150] width 223 height 89
click at [1064, 145] on link "Ver detalle" at bounding box center [1096, 151] width 170 height 38
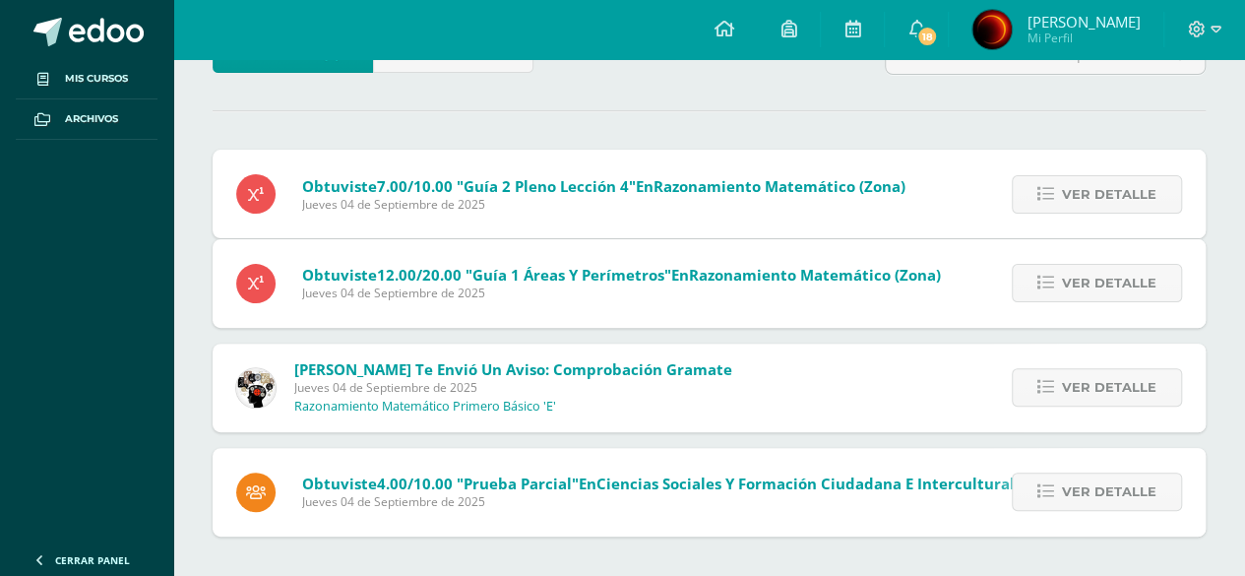
scroll to position [62, 0]
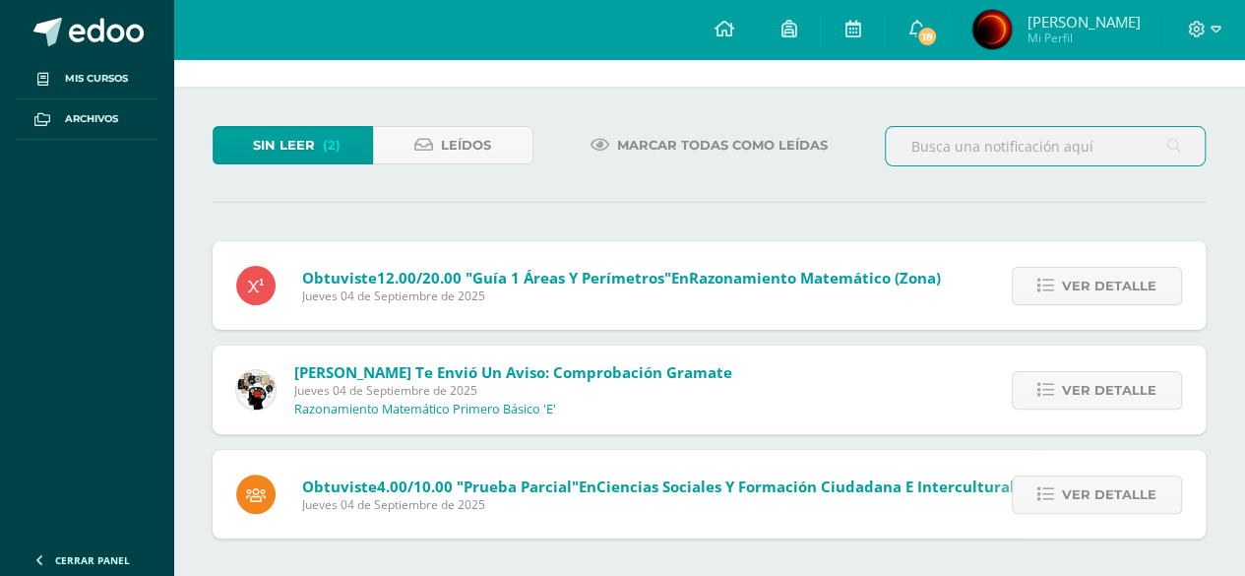
click at [1062, 147] on input "text" at bounding box center [1045, 146] width 319 height 38
click at [1067, 271] on span "Ver detalle" at bounding box center [1109, 286] width 94 height 36
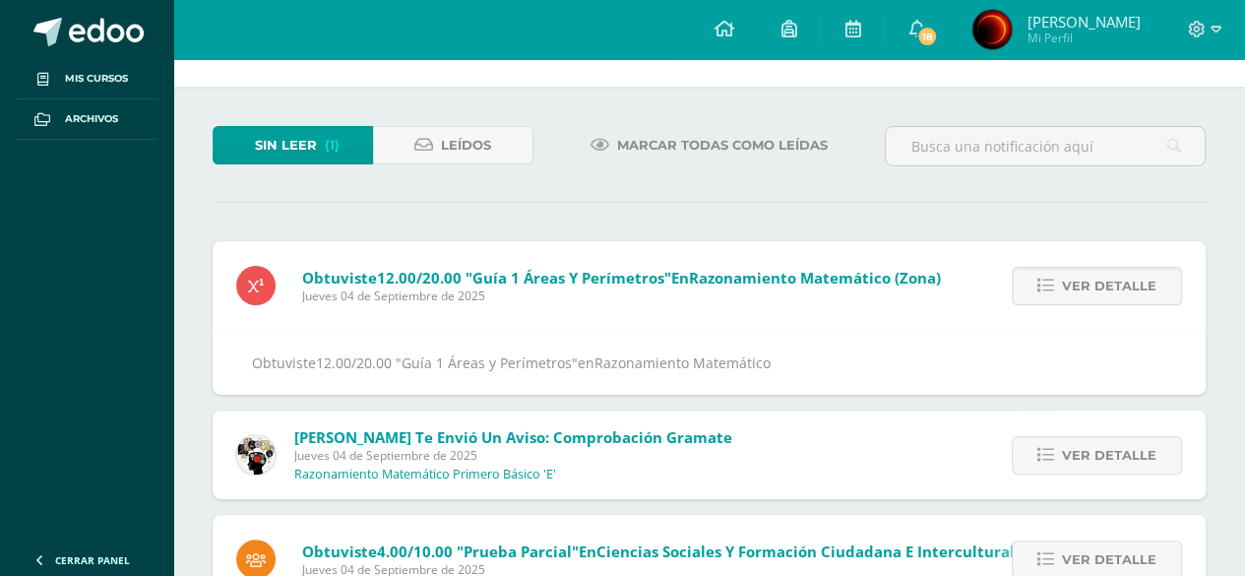
click at [1067, 270] on span "Ver detalle" at bounding box center [1109, 286] width 94 height 36
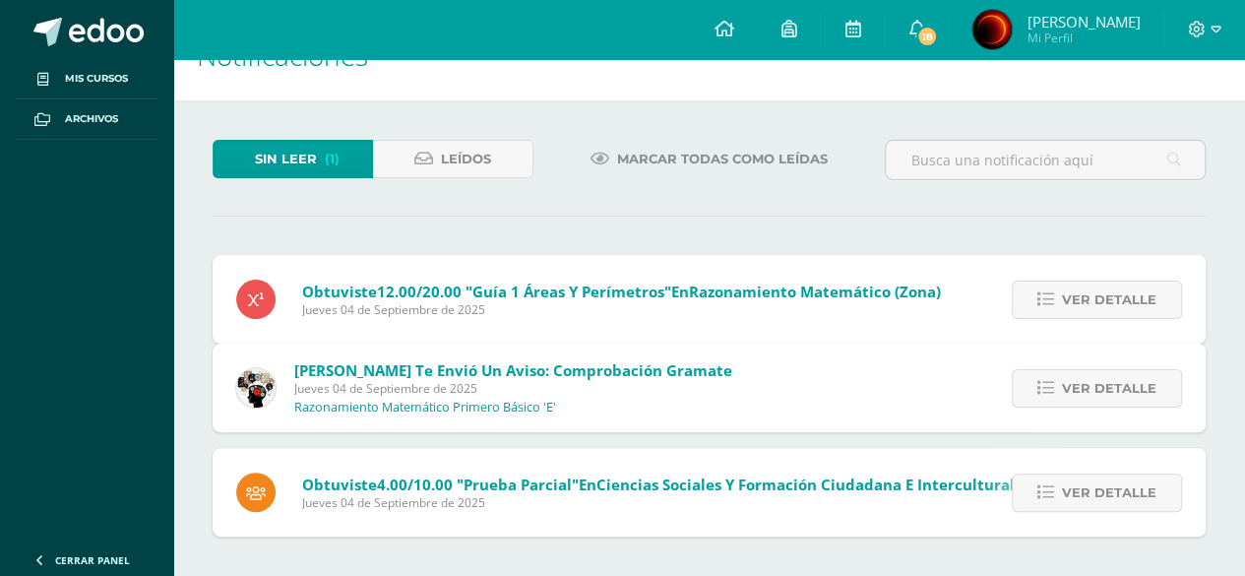
scroll to position [0, 0]
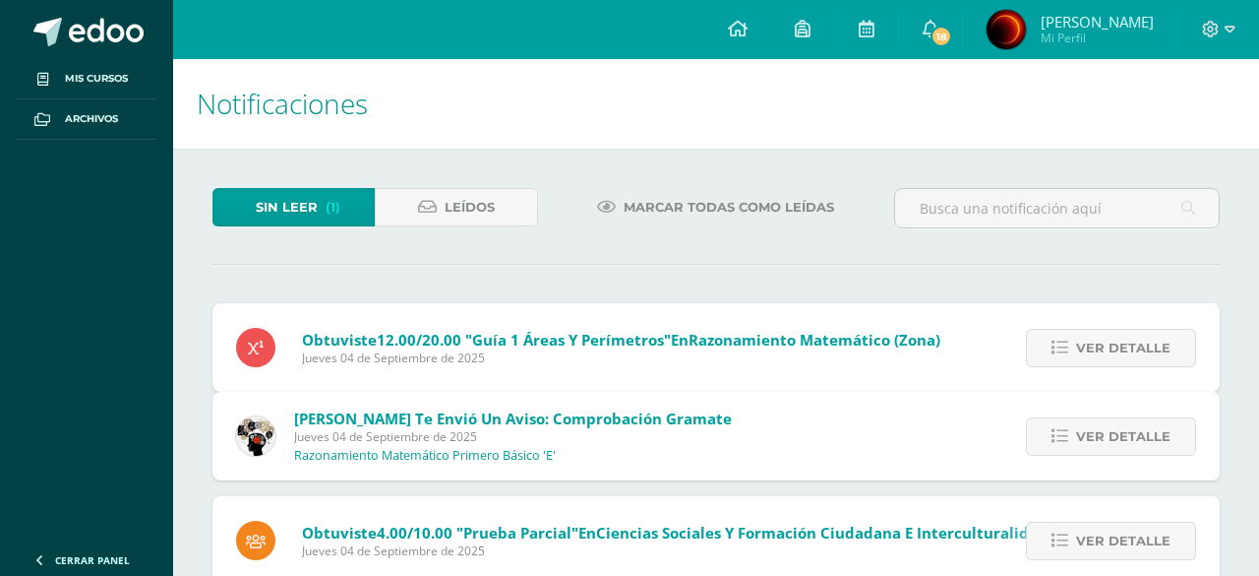
click at [1067, 269] on div "Sin leer (1) Leídos Marcar todas como leídas Obtuviste 12.00/20.00 "Guía 1 Área…" at bounding box center [716, 386] width 1086 height 475
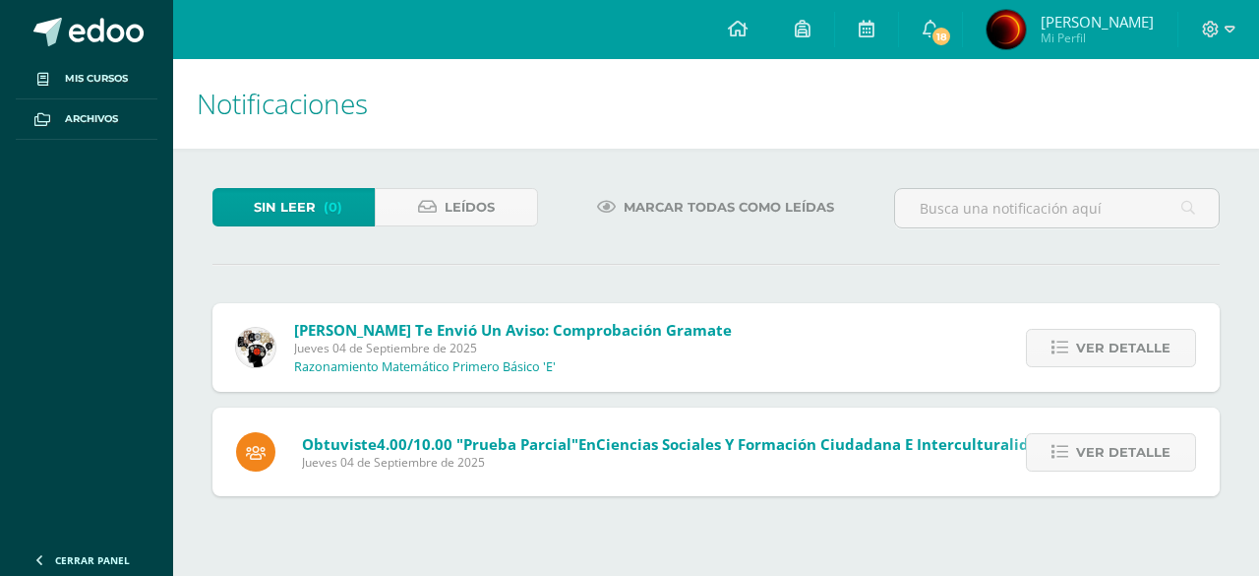
click at [1082, 334] on span "Ver detalle" at bounding box center [1123, 348] width 94 height 36
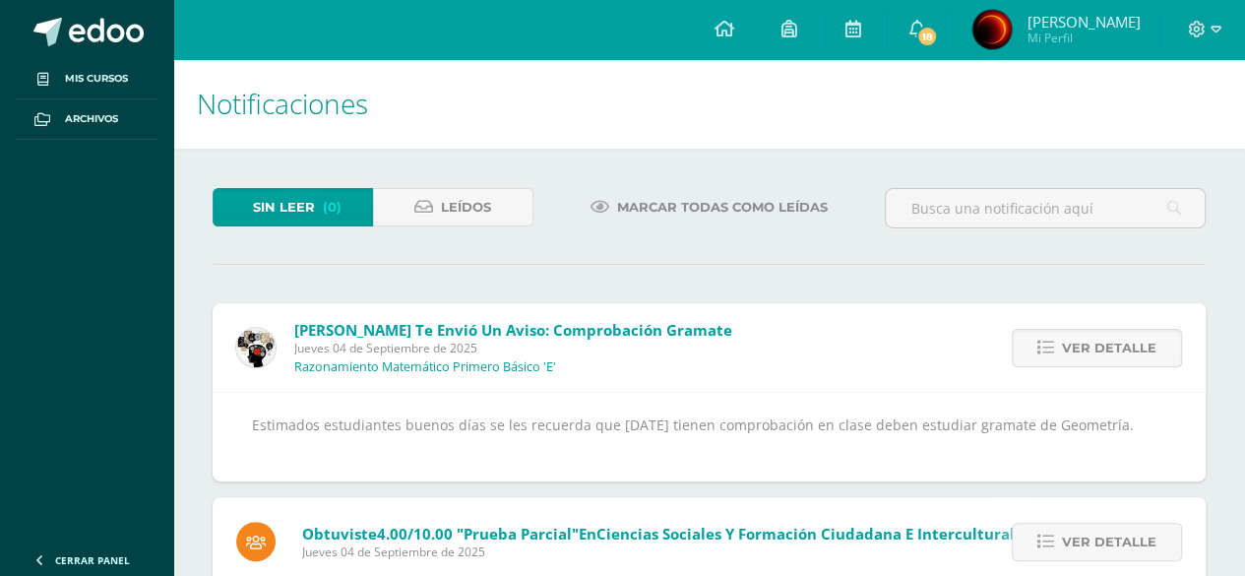
click at [1082, 335] on span "Ver detalle" at bounding box center [1109, 348] width 94 height 36
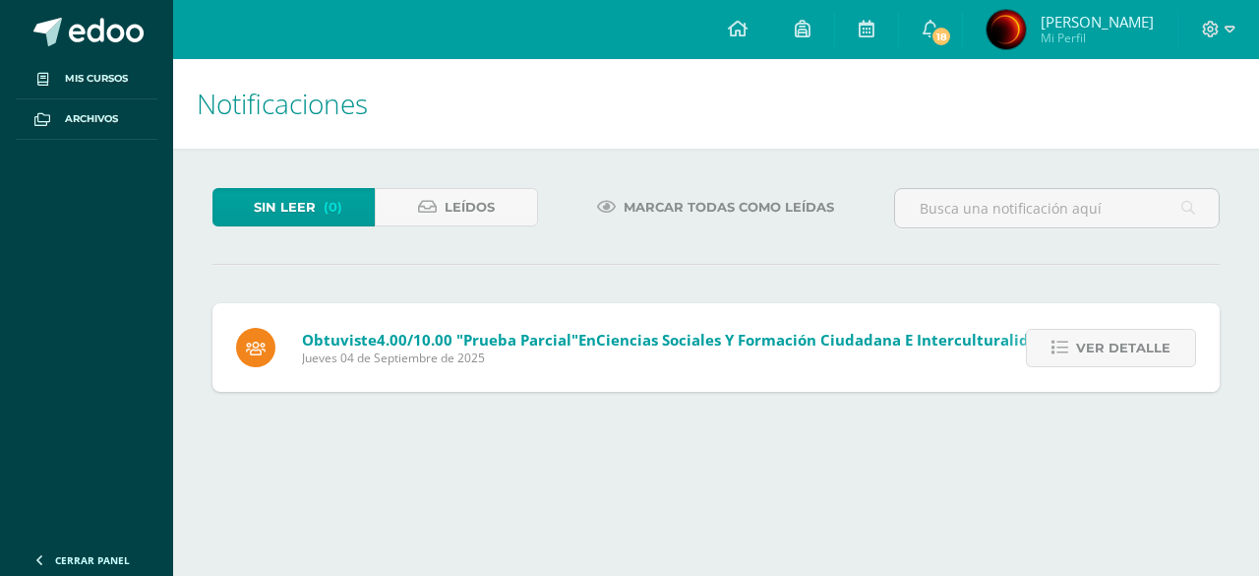
click at [1082, 335] on span "Ver detalle" at bounding box center [1123, 348] width 94 height 36
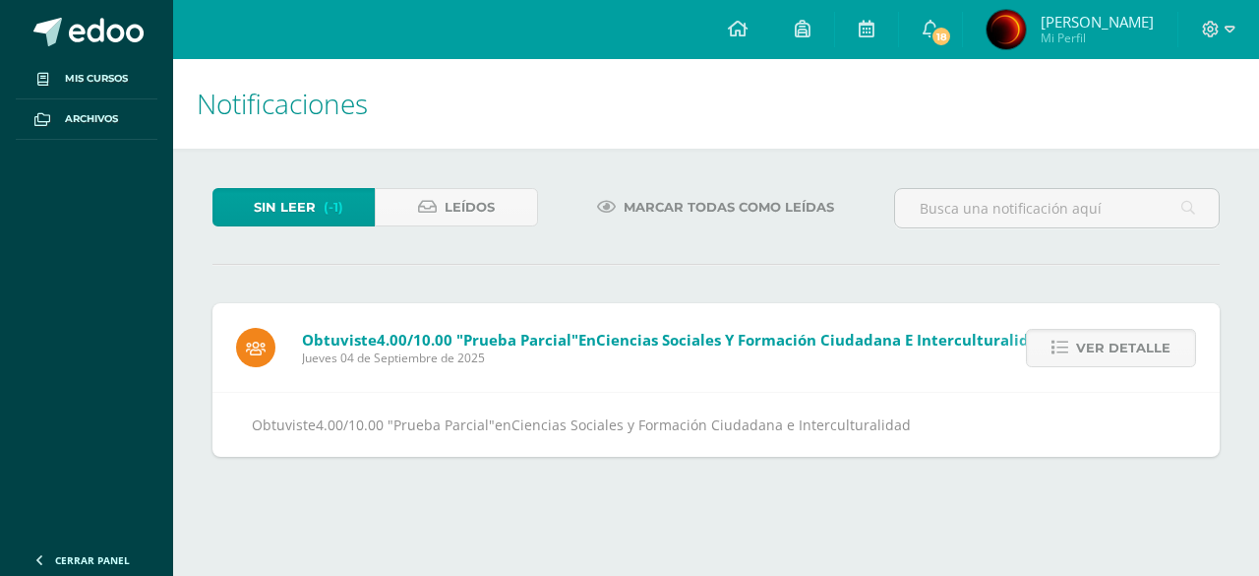
click at [1082, 332] on span "Ver detalle" at bounding box center [1123, 348] width 94 height 36
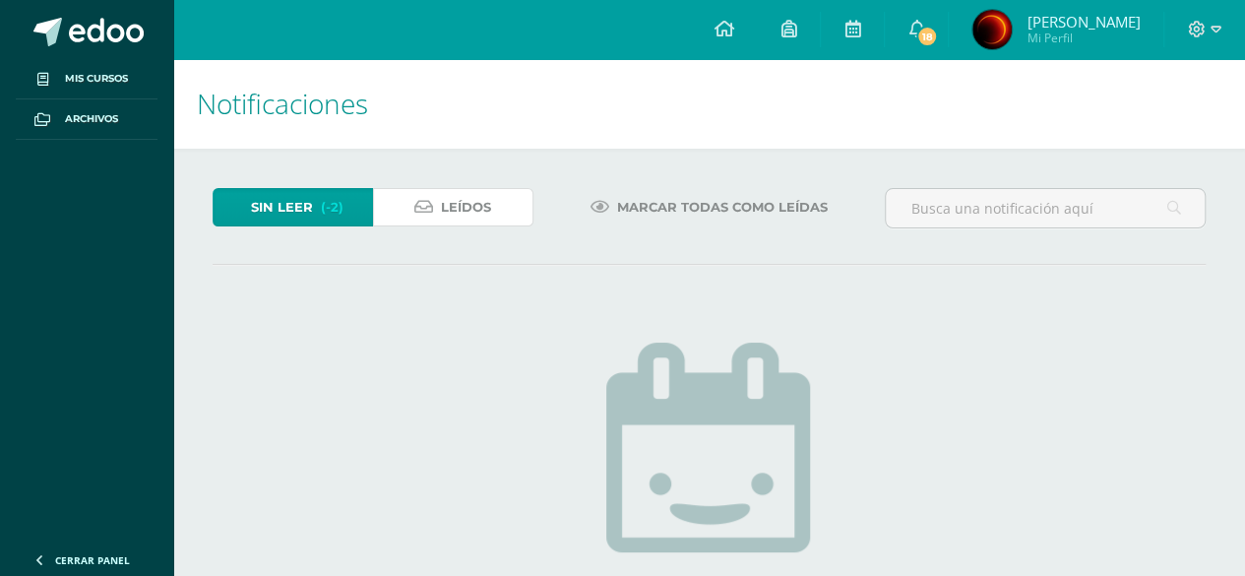
click at [468, 192] on span "Leídos" at bounding box center [466, 207] width 50 height 36
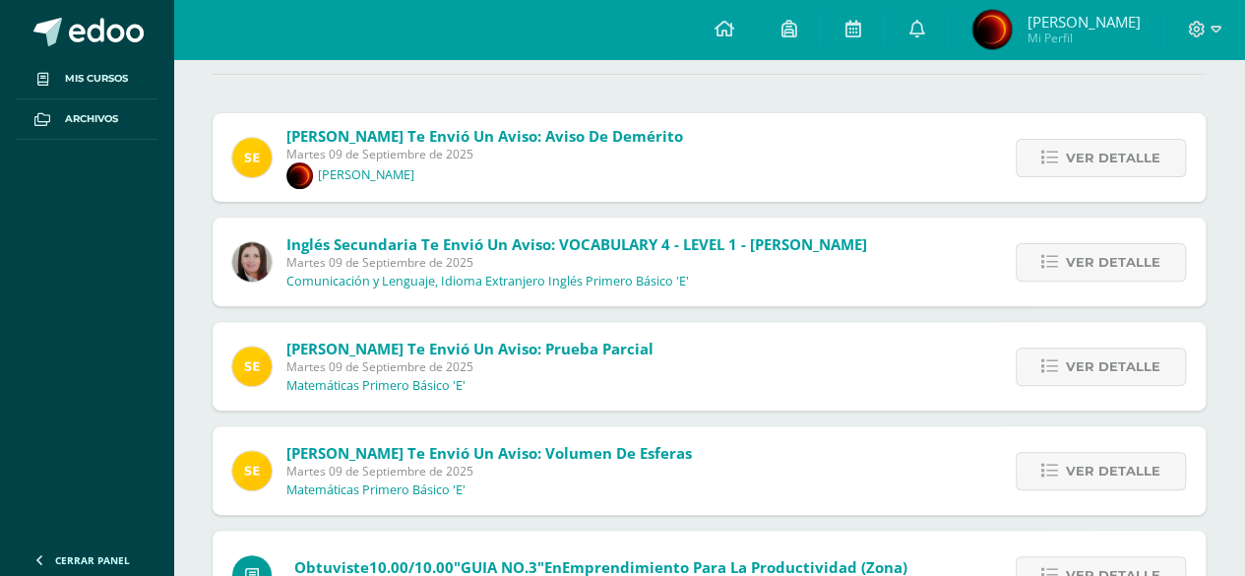
scroll to position [197, 0]
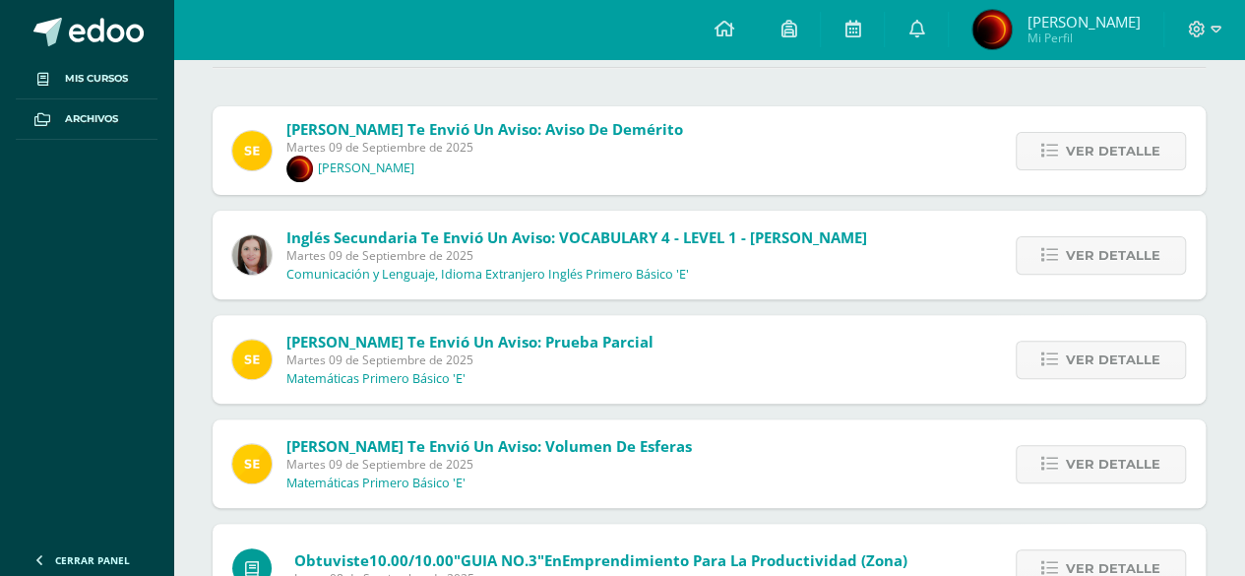
click at [1016, 458] on div "Ver detalle" at bounding box center [1095, 463] width 219 height 89
click at [1078, 454] on span "Ver detalle" at bounding box center [1113, 464] width 94 height 36
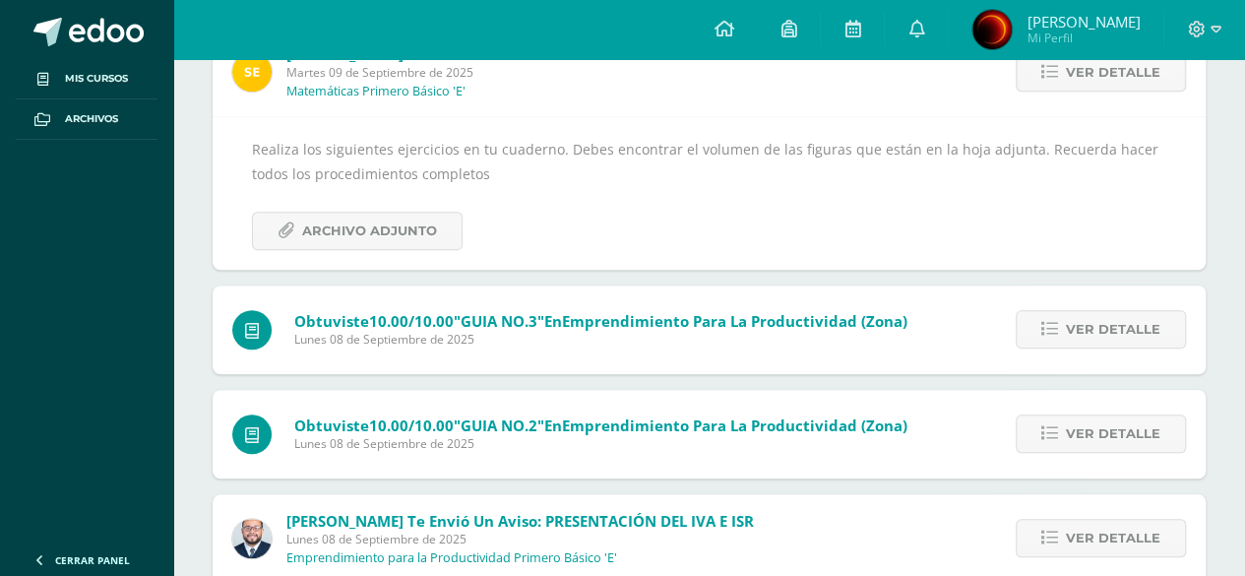
scroll to position [590, 0]
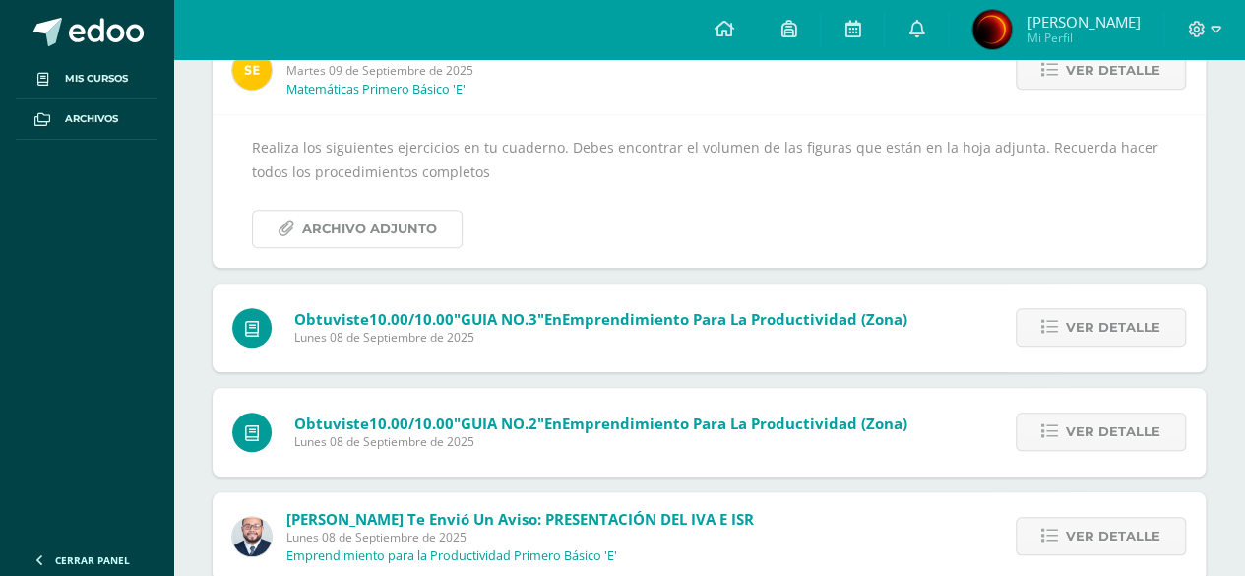
click at [357, 229] on span "Archivo Adjunto" at bounding box center [369, 229] width 135 height 36
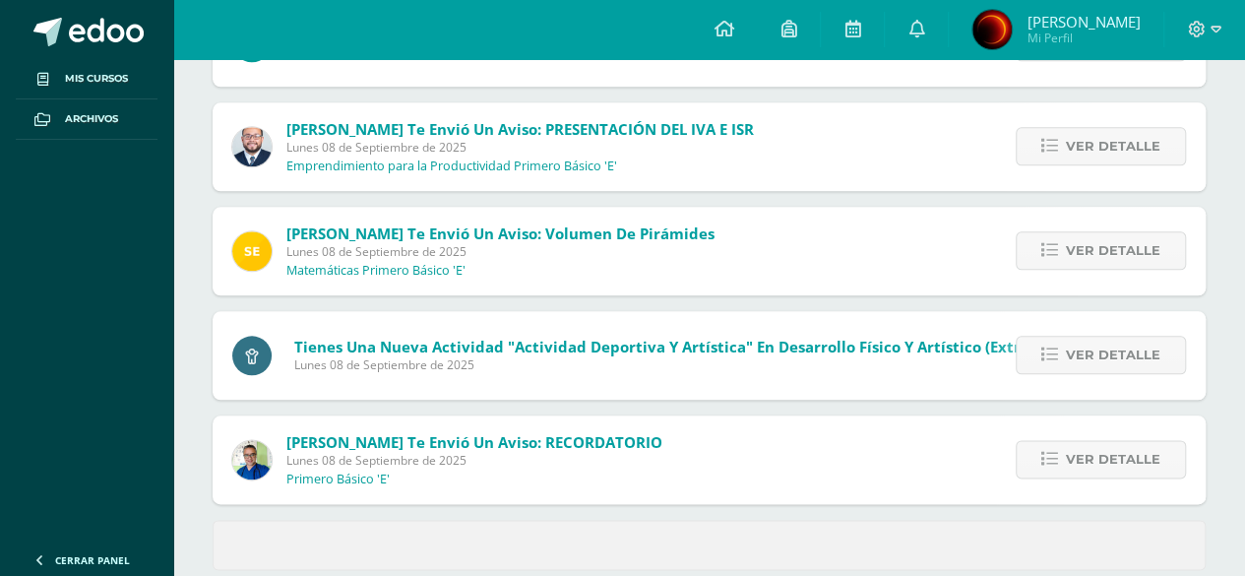
scroll to position [1011, 0]
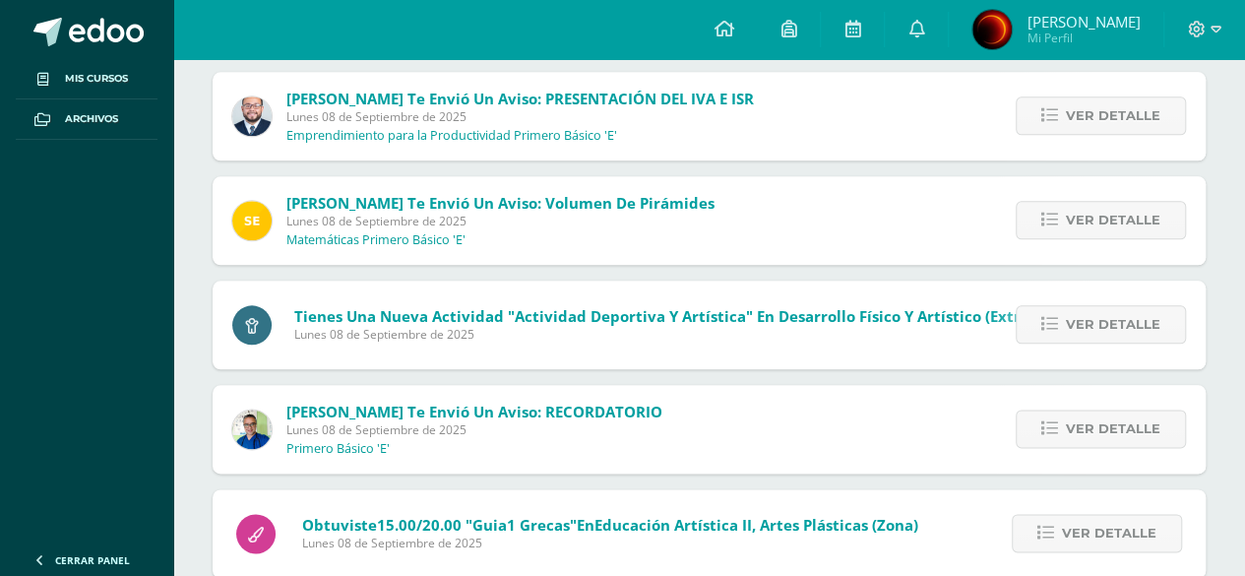
click at [1137, 213] on span "Ver detalle" at bounding box center [1113, 220] width 94 height 36
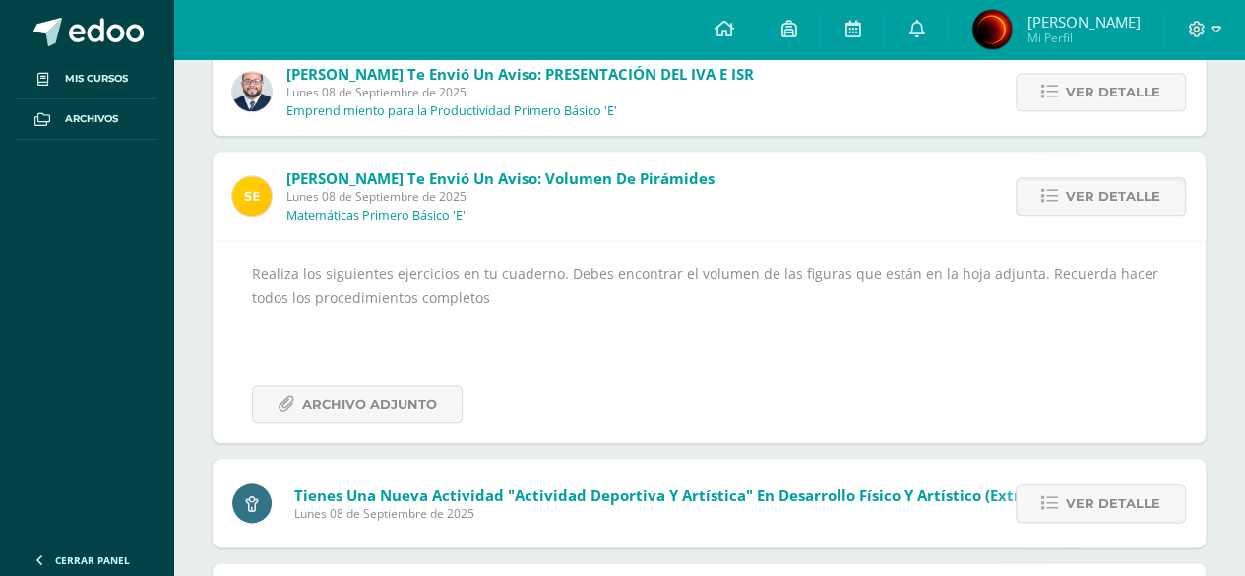
scroll to position [858, 0]
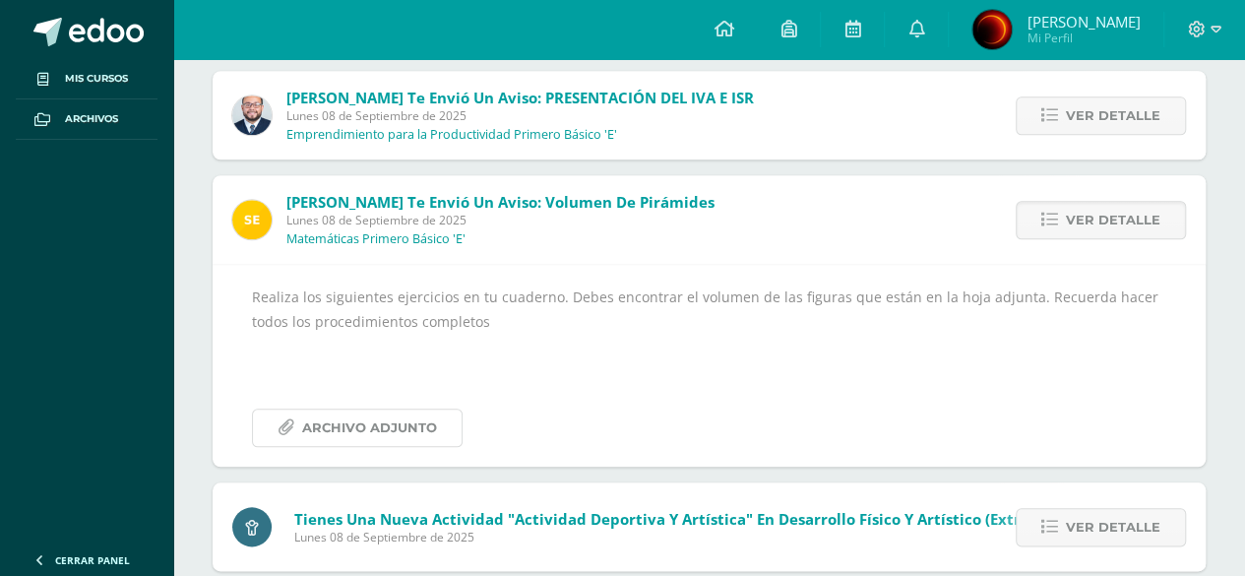
click at [449, 426] on link "Archivo Adjunto" at bounding box center [357, 427] width 211 height 38
